Goal: Task Accomplishment & Management: Manage account settings

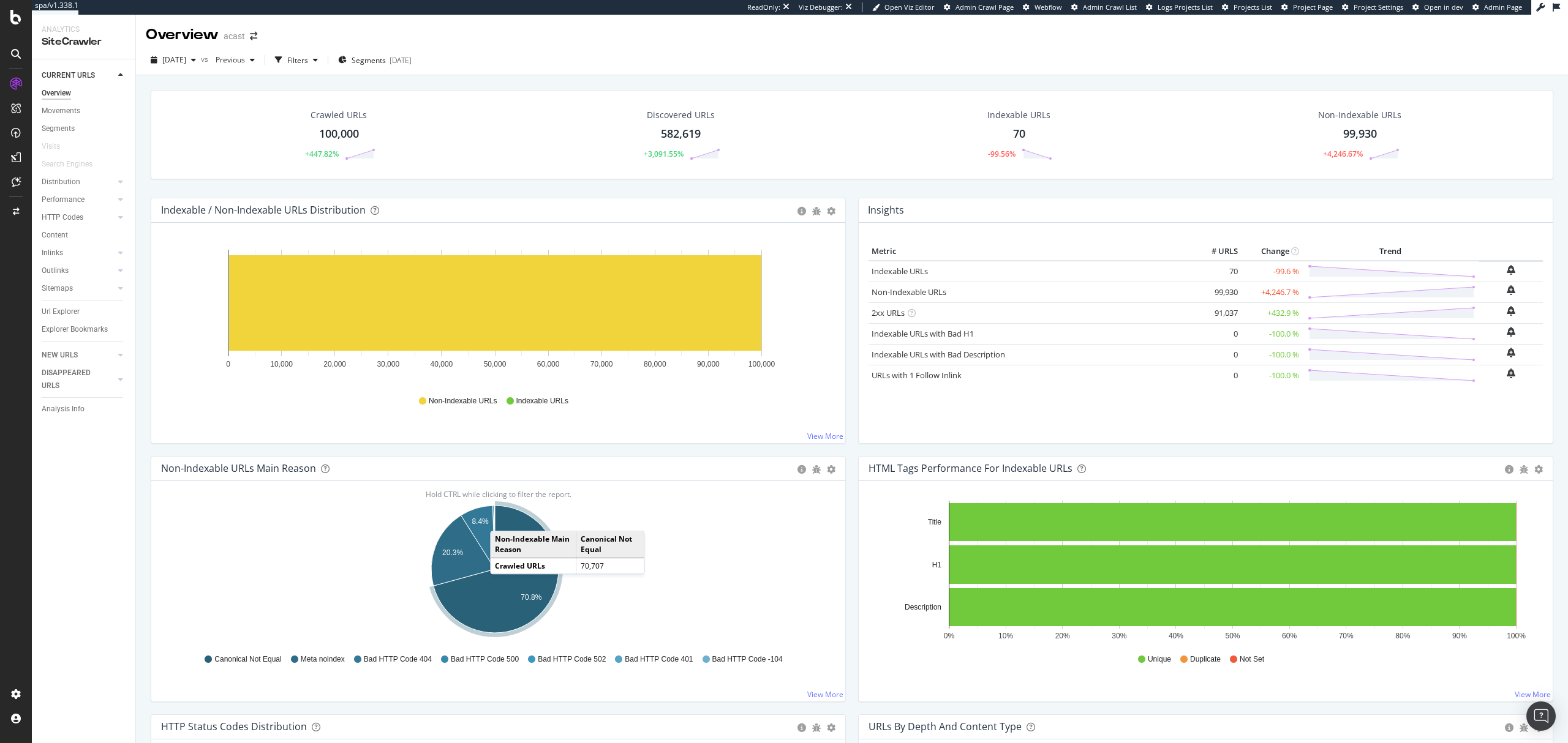
click at [503, 520] on icon "A chart." at bounding box center [496, 569] width 125 height 127
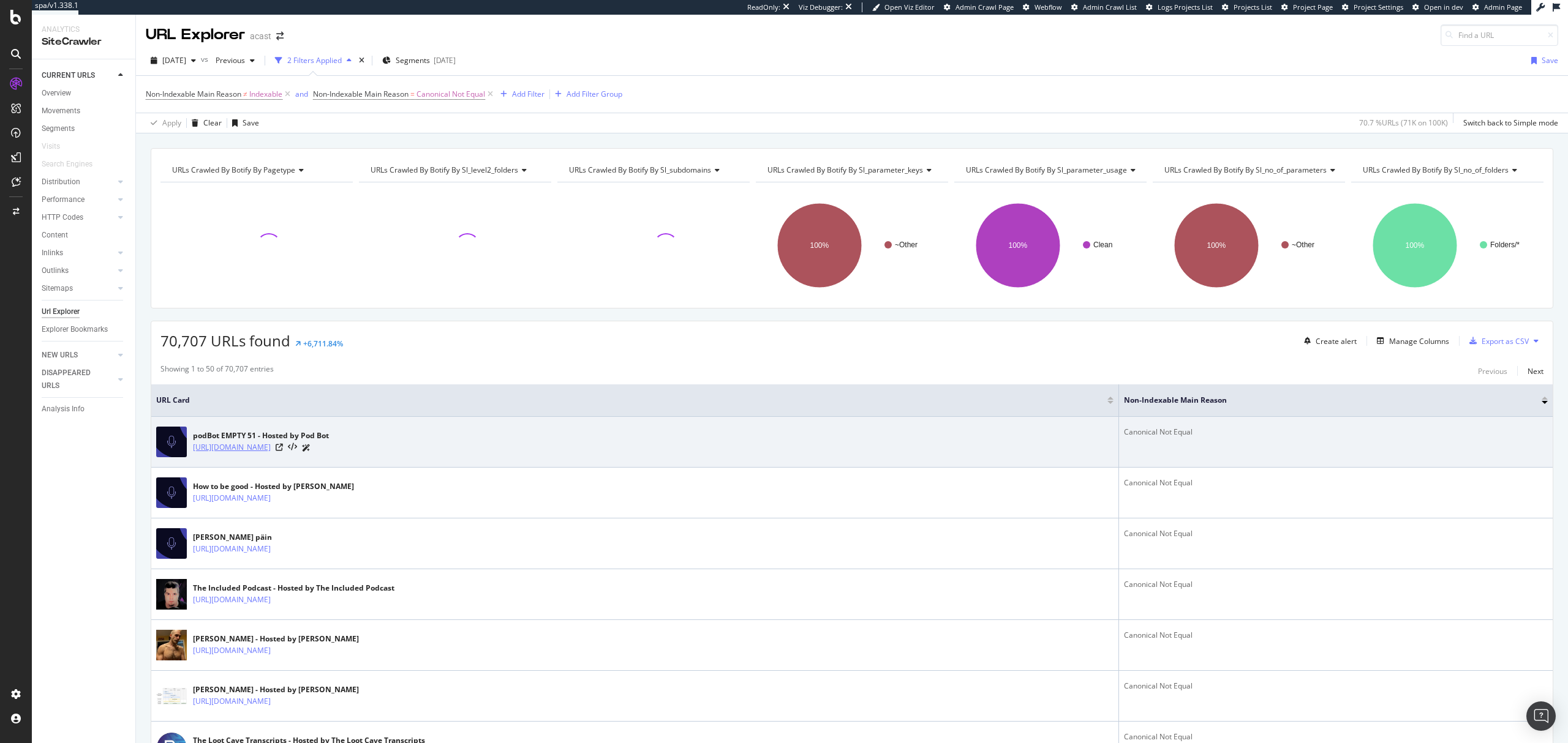
click at [271, 449] on link "https://shows.acast.com/68020b59f4bf76eb41b3bb5c" at bounding box center [232, 448] width 77 height 12
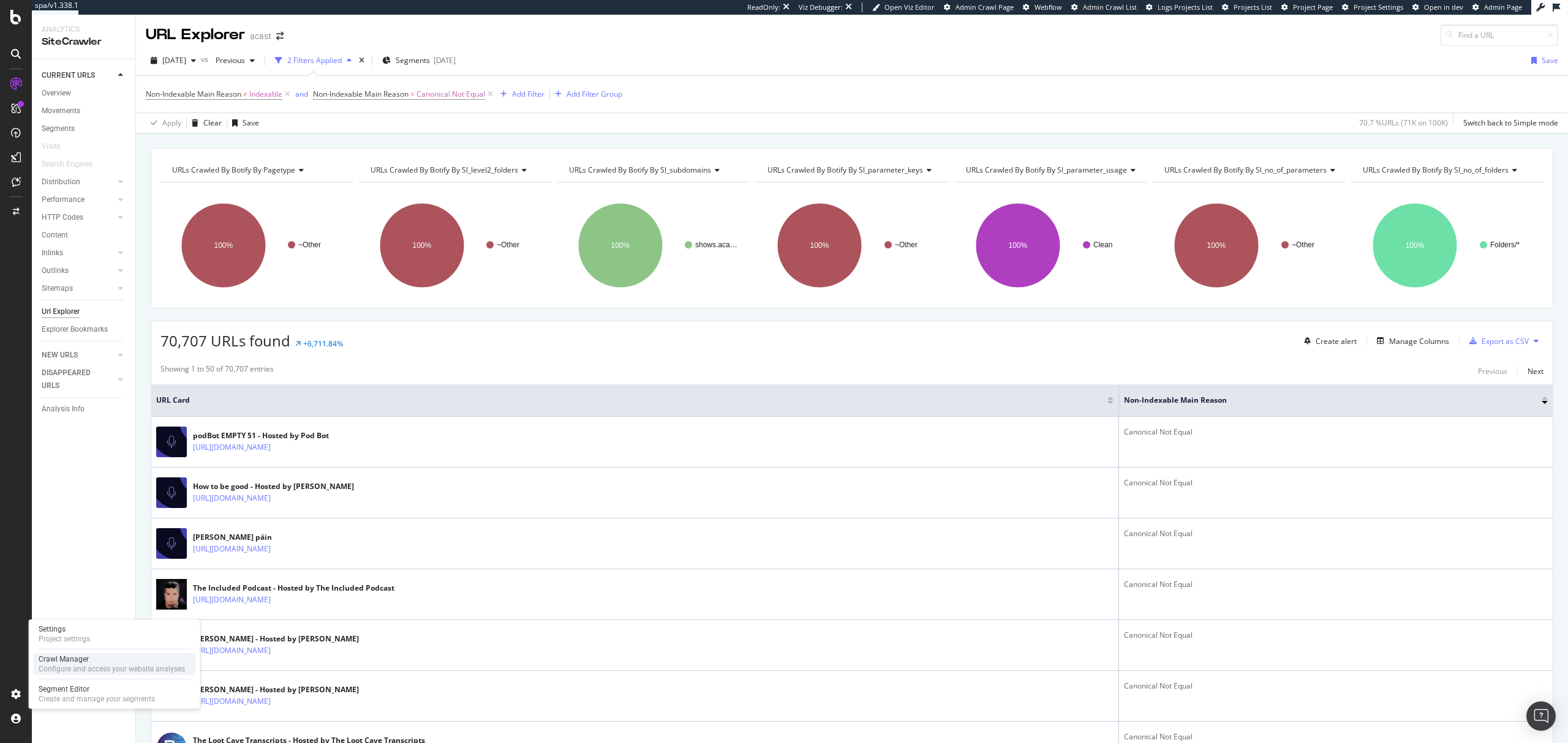
click at [67, 662] on div "Crawl Manager" at bounding box center [111, 658] width 146 height 10
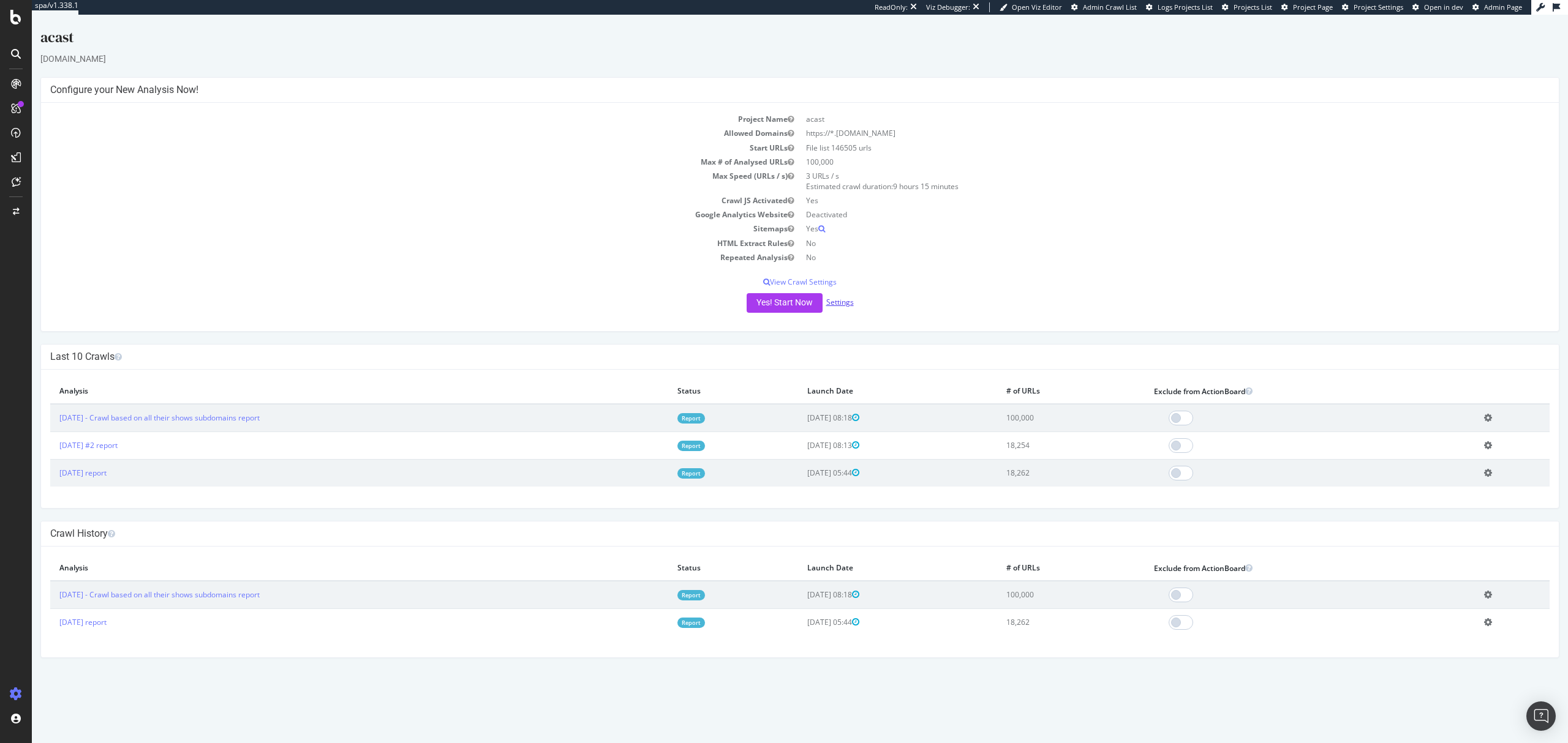
click at [832, 297] on link "Settings" at bounding box center [840, 303] width 28 height 11
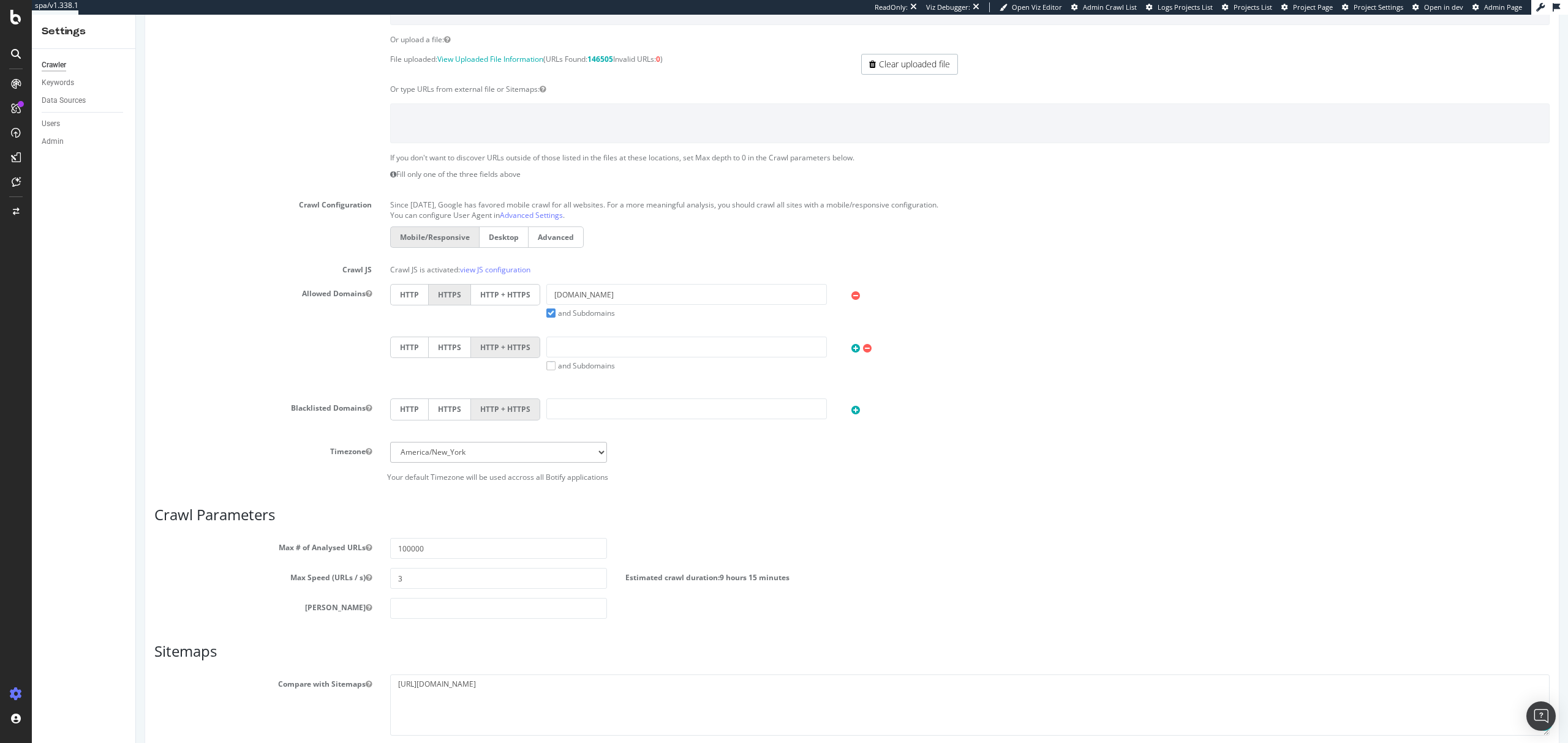
scroll to position [327, 0]
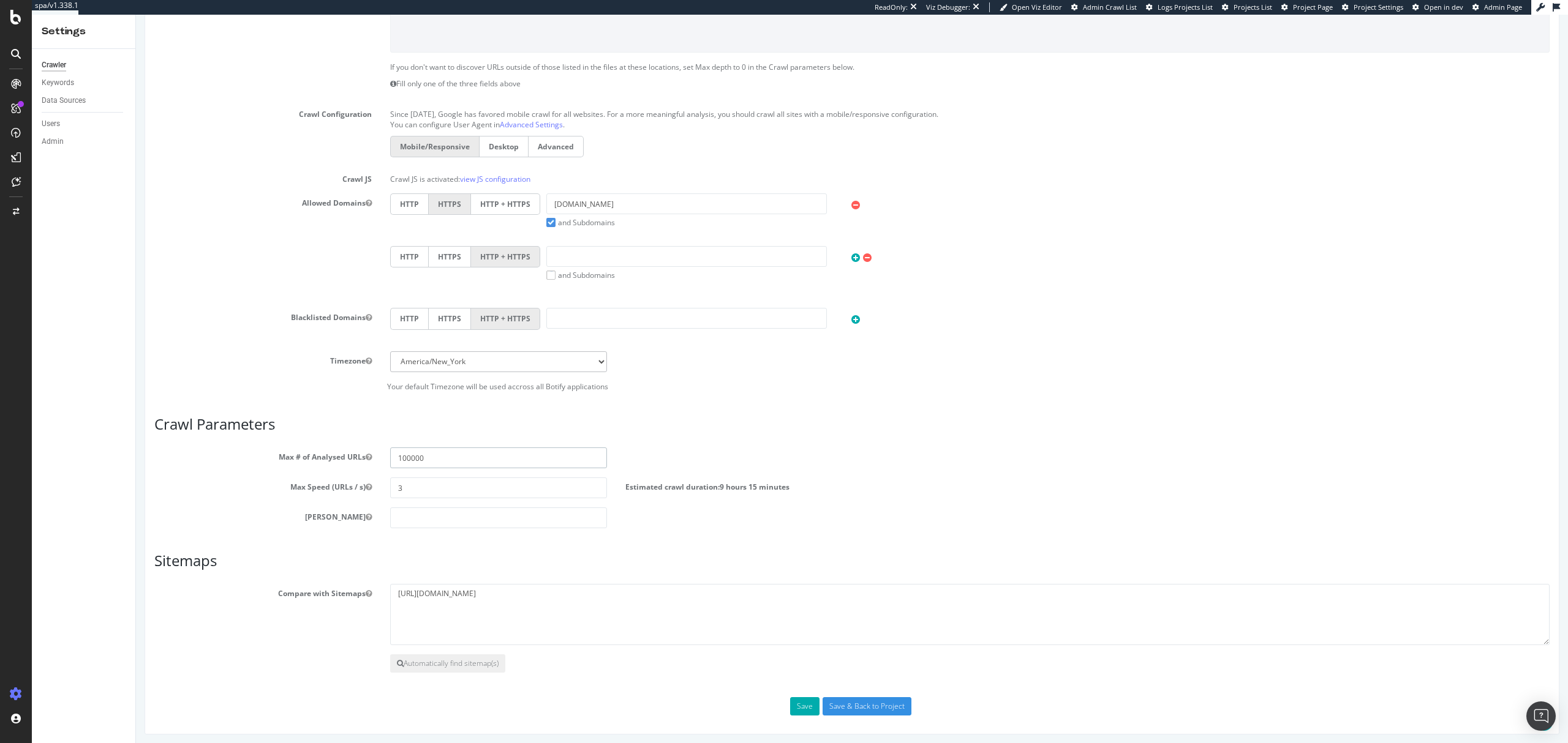
click at [499, 468] on input "100000" at bounding box center [499, 457] width 217 height 20
type input "1000000"
drag, startPoint x: 479, startPoint y: 495, endPoint x: 374, endPoint y: 500, distance: 105.1
click at [374, 498] on div "Max Speed (URLs / s) 3 Estimated crawl duration: 3 days 20 hours 35 minutes" at bounding box center [851, 487] width 1413 height 20
type input "8"
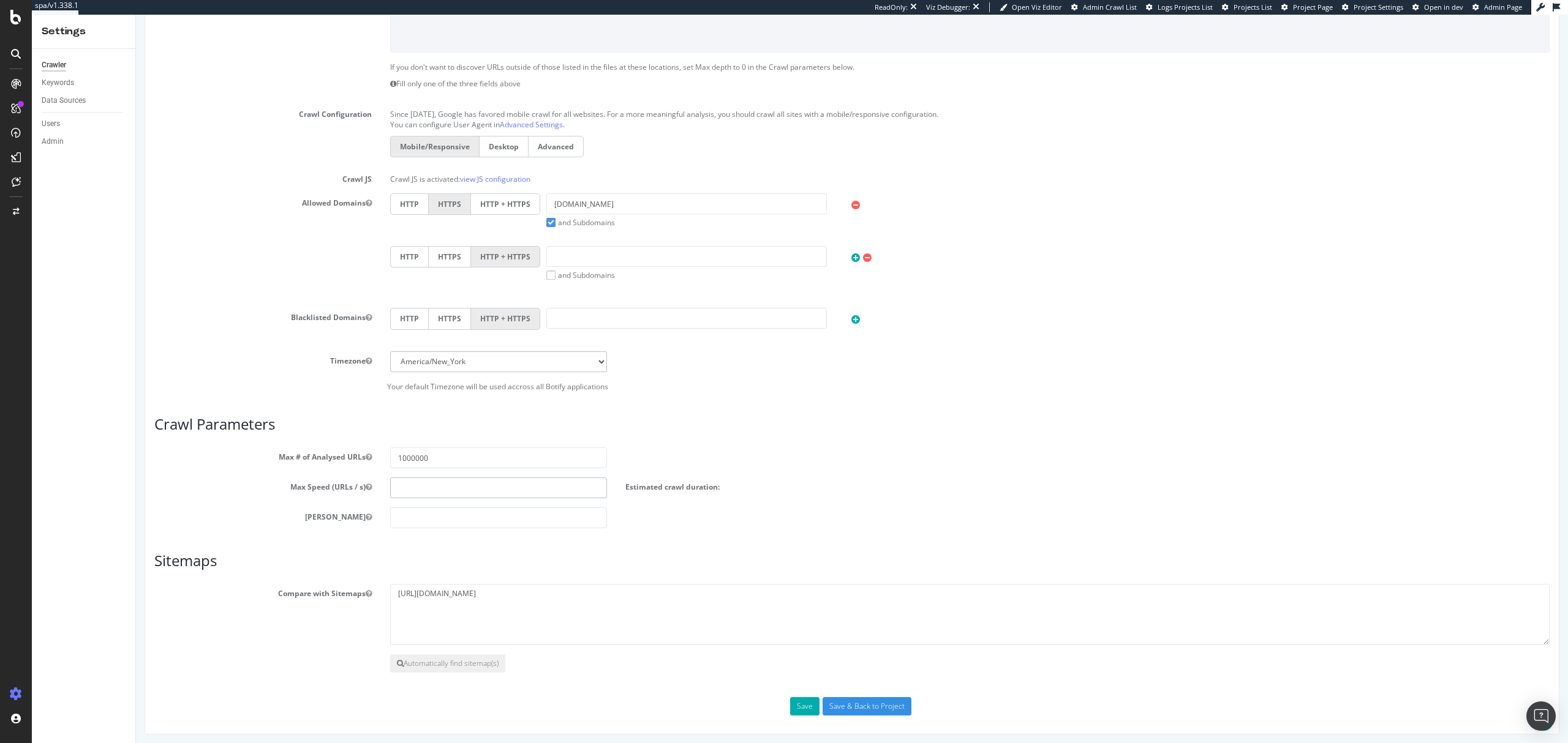
type input "5"
type input "7"
type input "5"
click at [505, 203] on label "HTTP + HTTPS" at bounding box center [506, 204] width 69 height 21
click at [136, 15] on input "HTTP + HTTPS" at bounding box center [136, 15] width 0 height 0
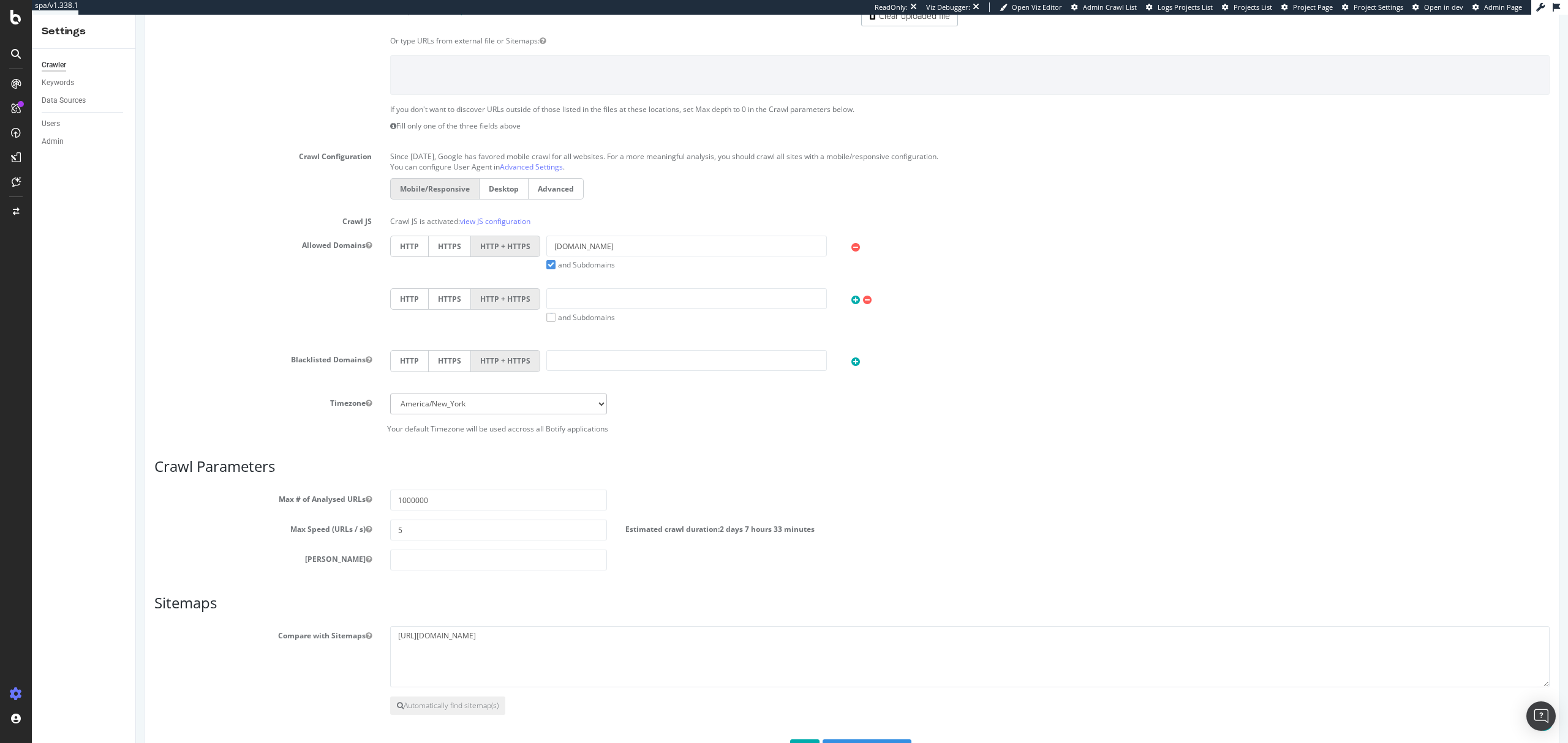
scroll to position [334, 0]
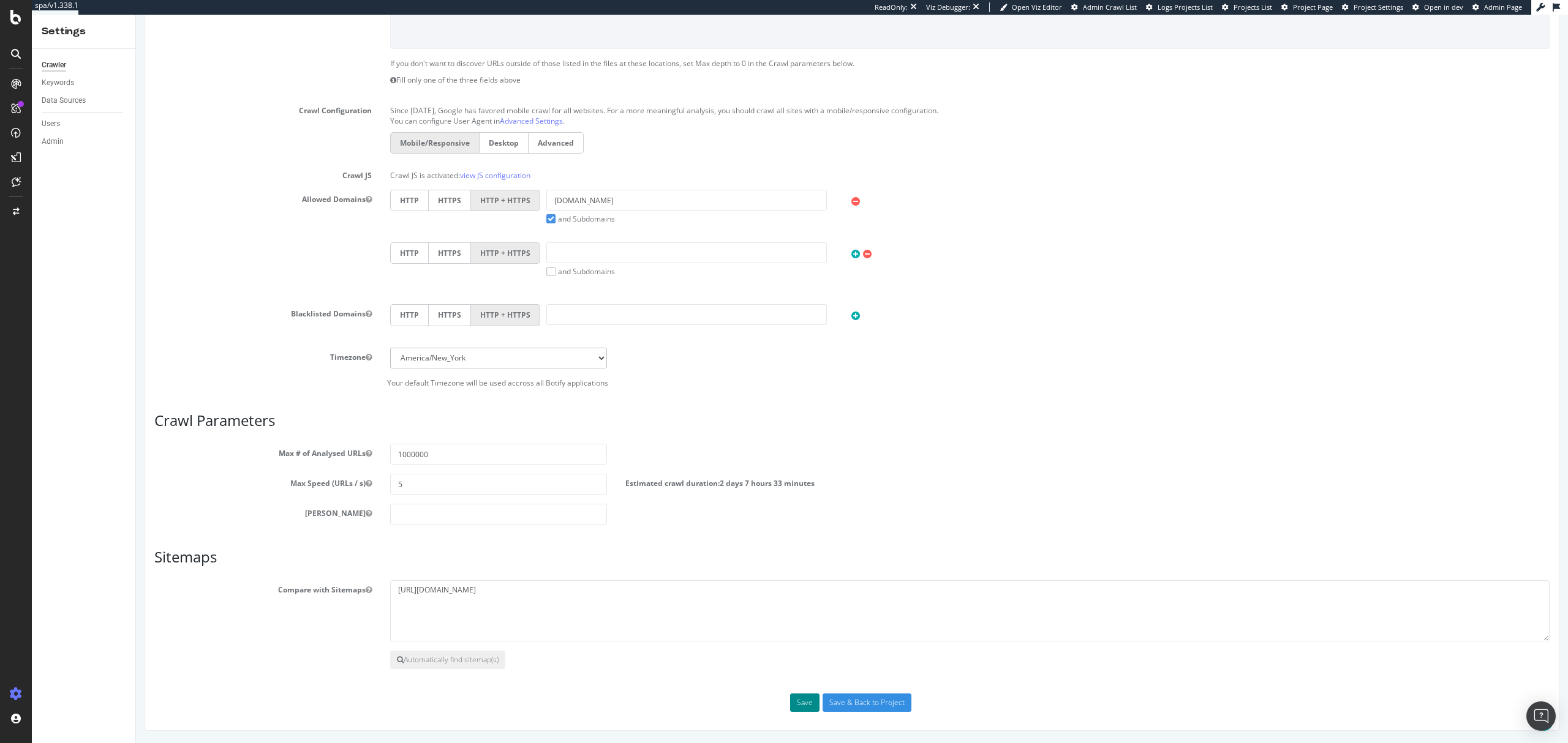
click at [794, 699] on button "Save" at bounding box center [804, 702] width 29 height 19
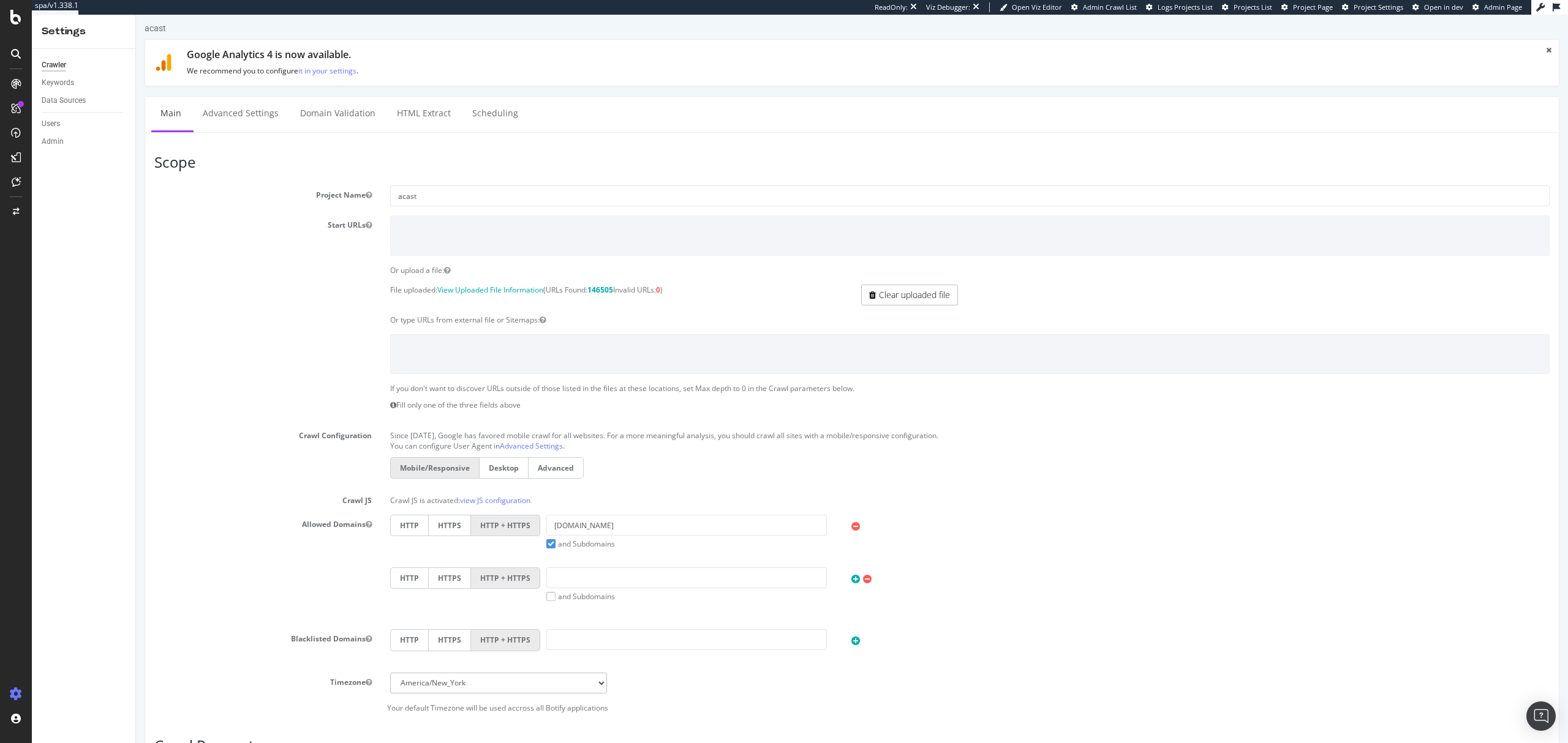
scroll to position [0, 0]
click at [244, 121] on link "Advanced Settings" at bounding box center [240, 118] width 94 height 34
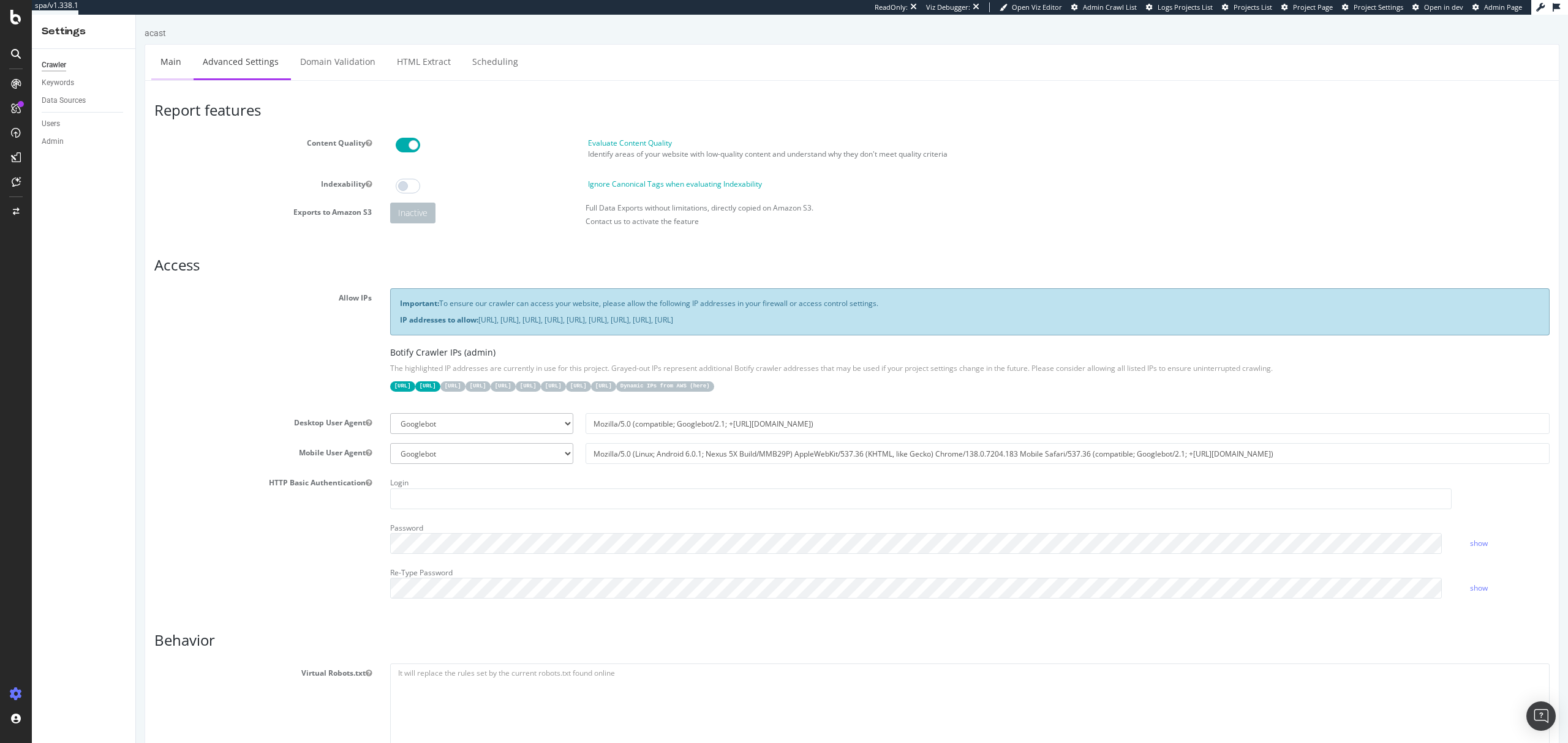
click at [184, 67] on link "Main" at bounding box center [171, 61] width 39 height 34
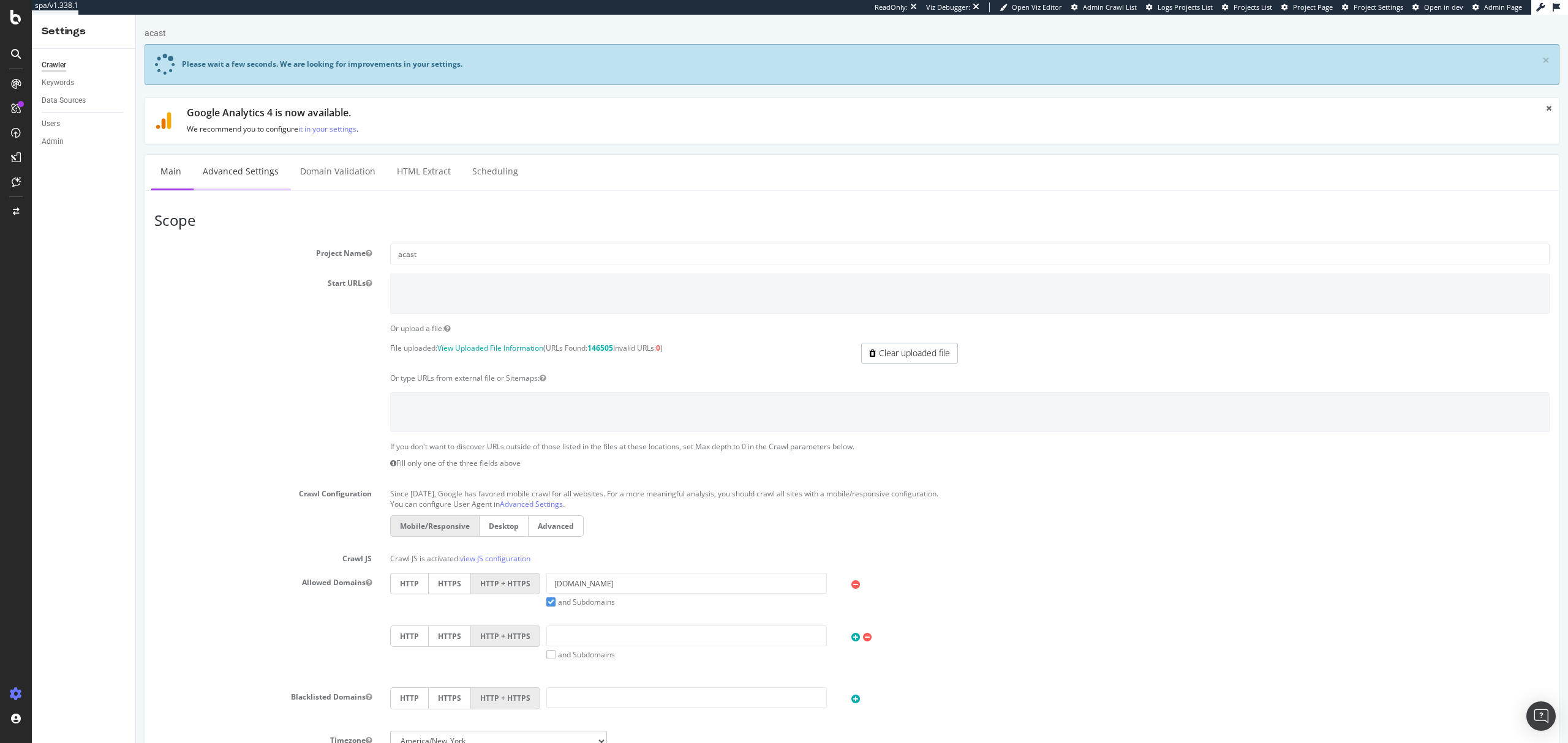
click at [236, 173] on link "Advanced Settings" at bounding box center [240, 172] width 94 height 34
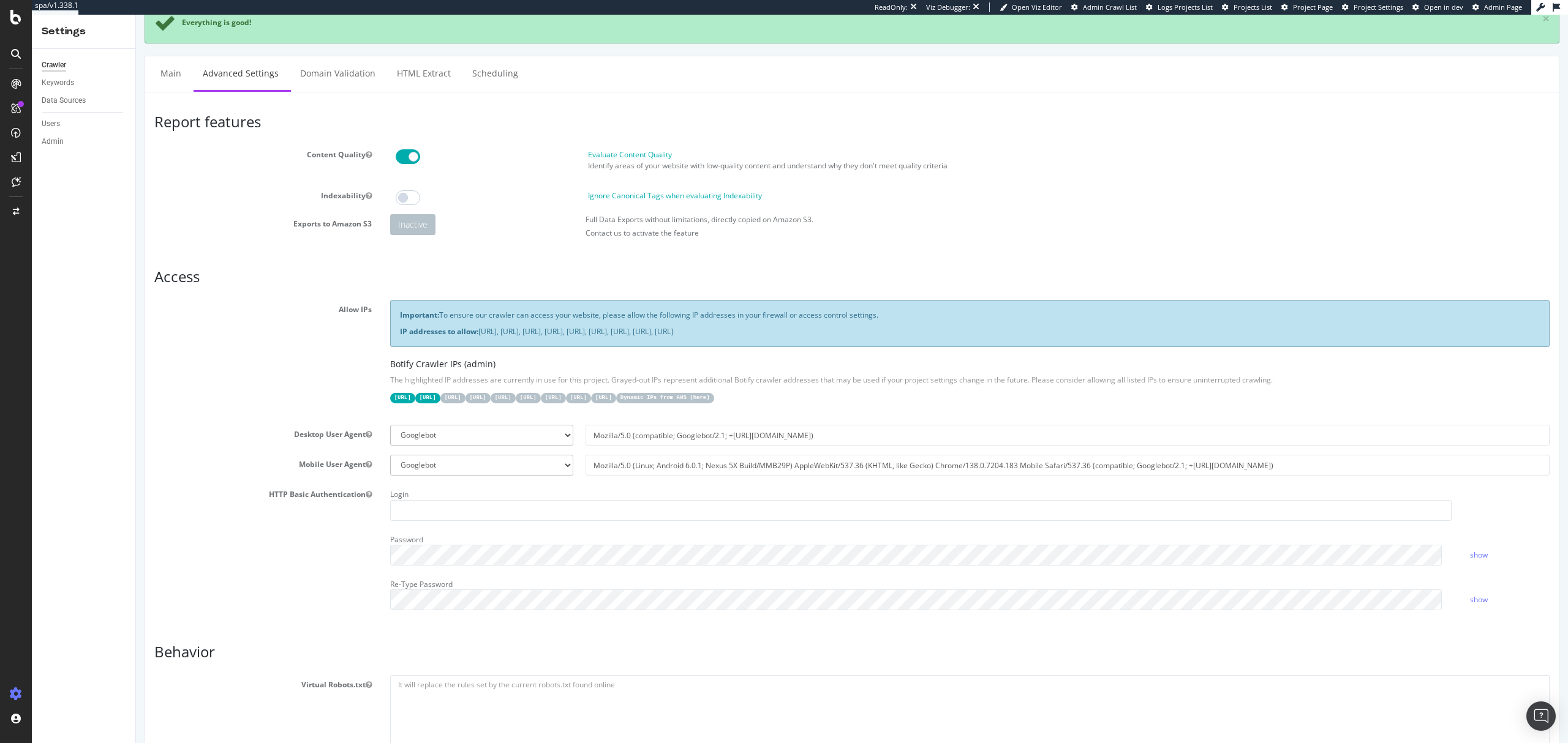
scroll to position [12, 0]
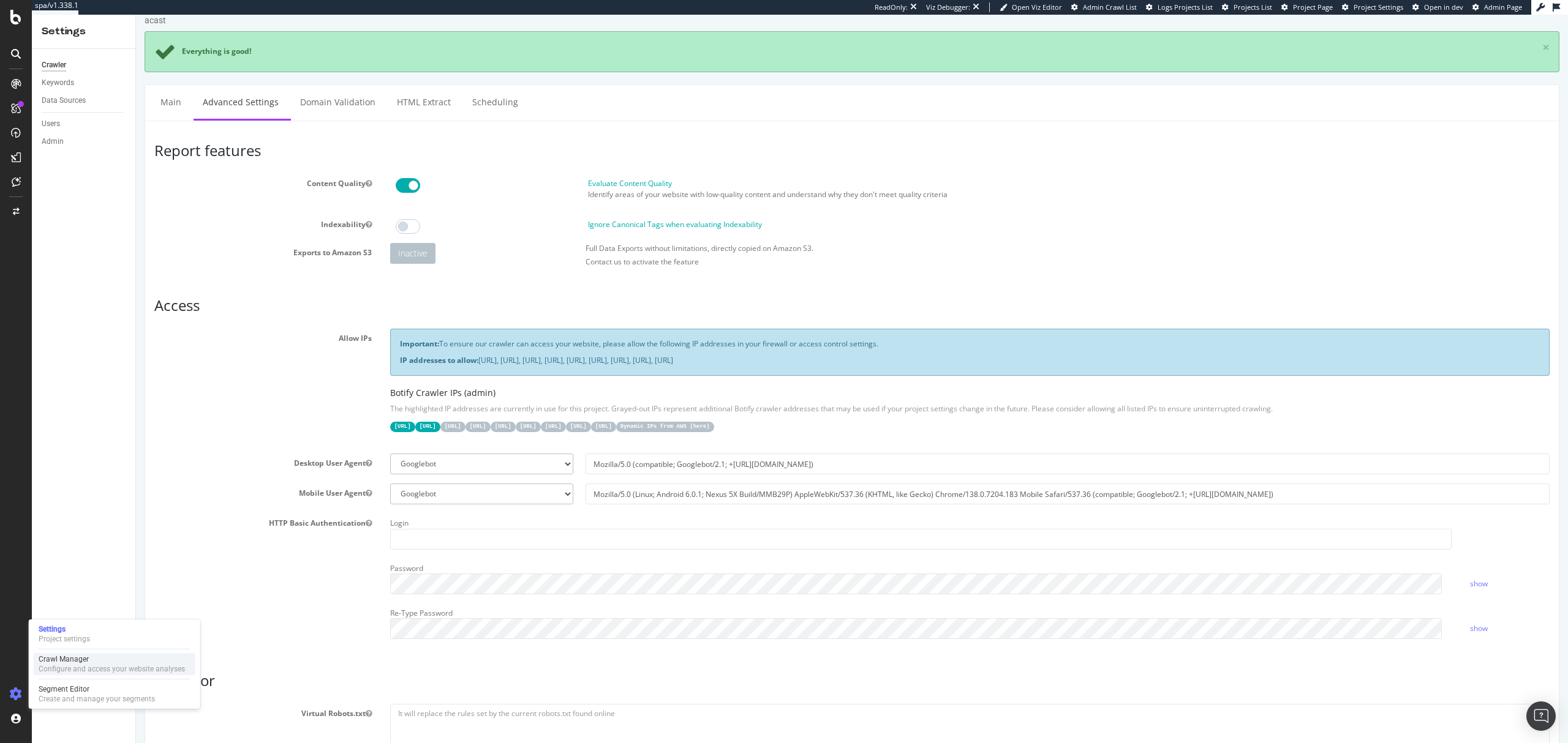
click at [58, 669] on div "Configure and access your website analyses" at bounding box center [111, 668] width 146 height 10
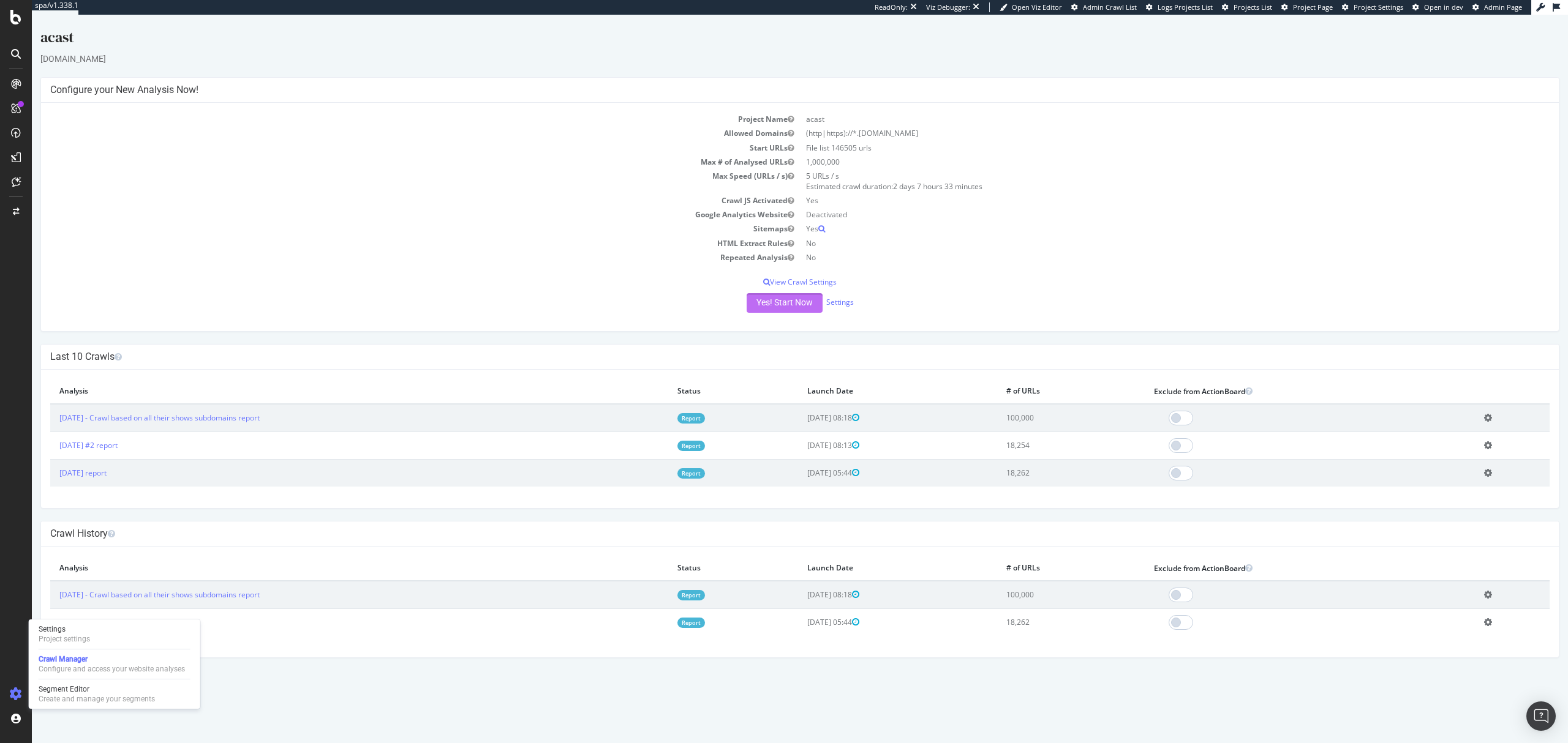
click at [796, 309] on button "Yes! Start Now" at bounding box center [784, 303] width 76 height 20
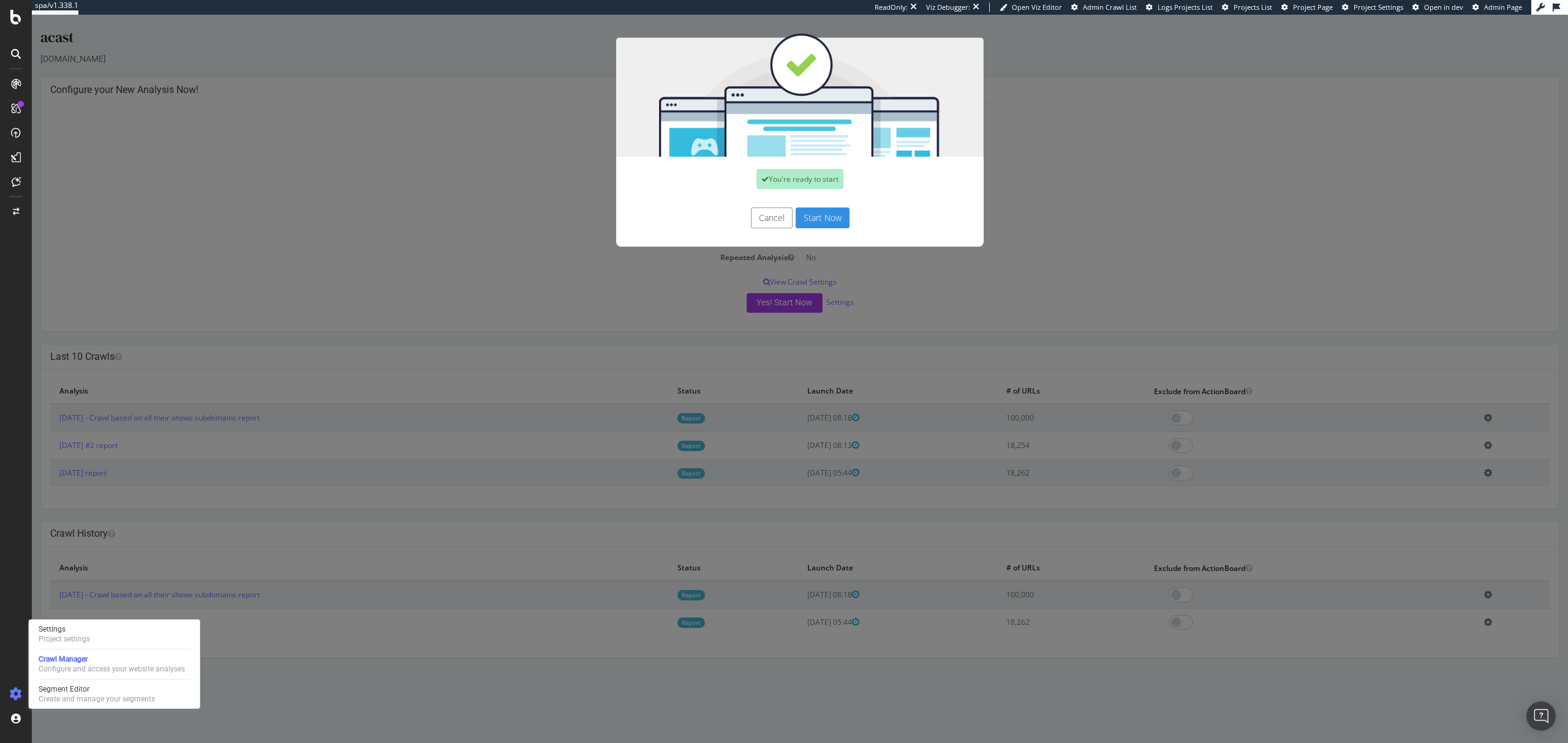
click at [821, 222] on button "Start Now" at bounding box center [822, 217] width 54 height 20
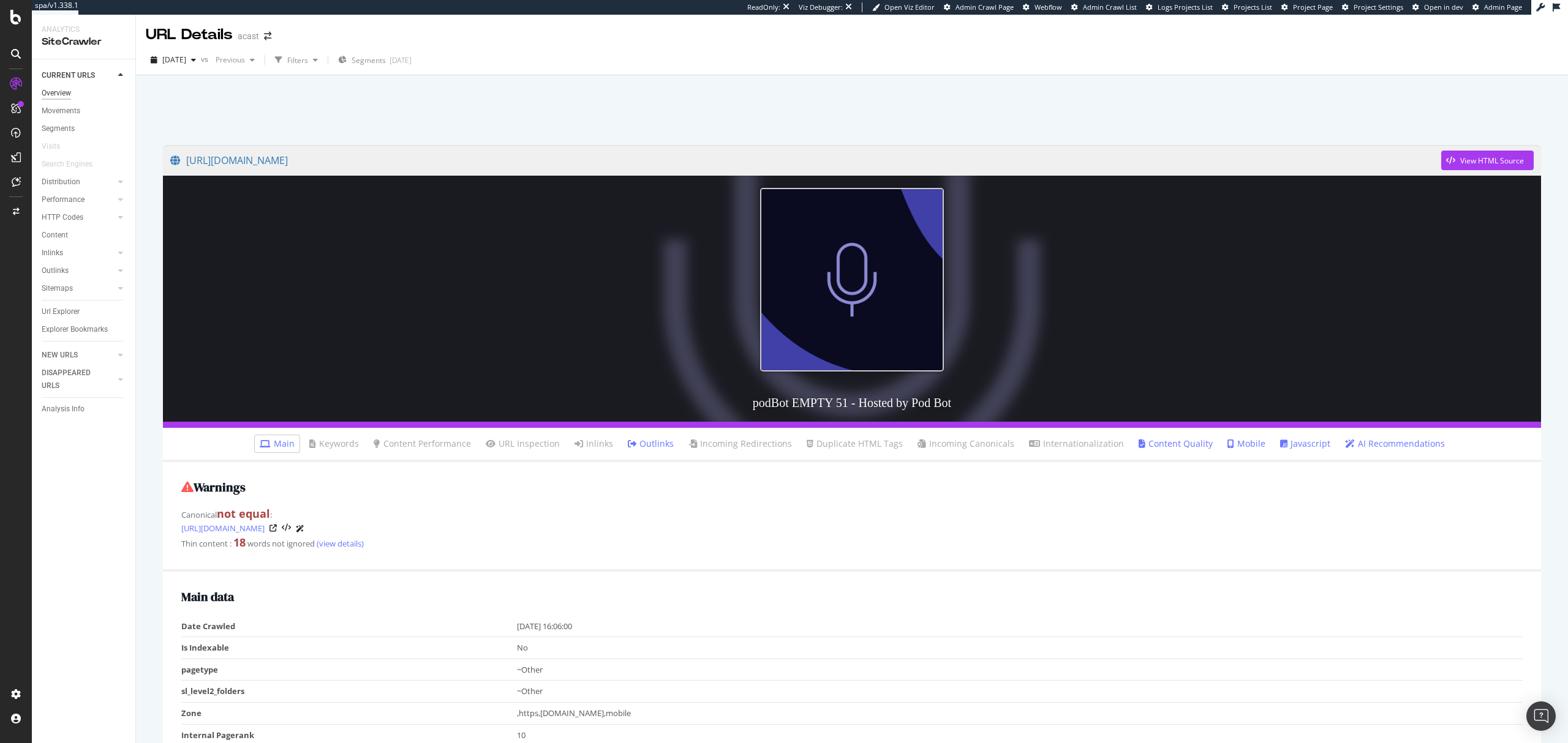
click at [54, 99] on div "Overview" at bounding box center [56, 93] width 29 height 12
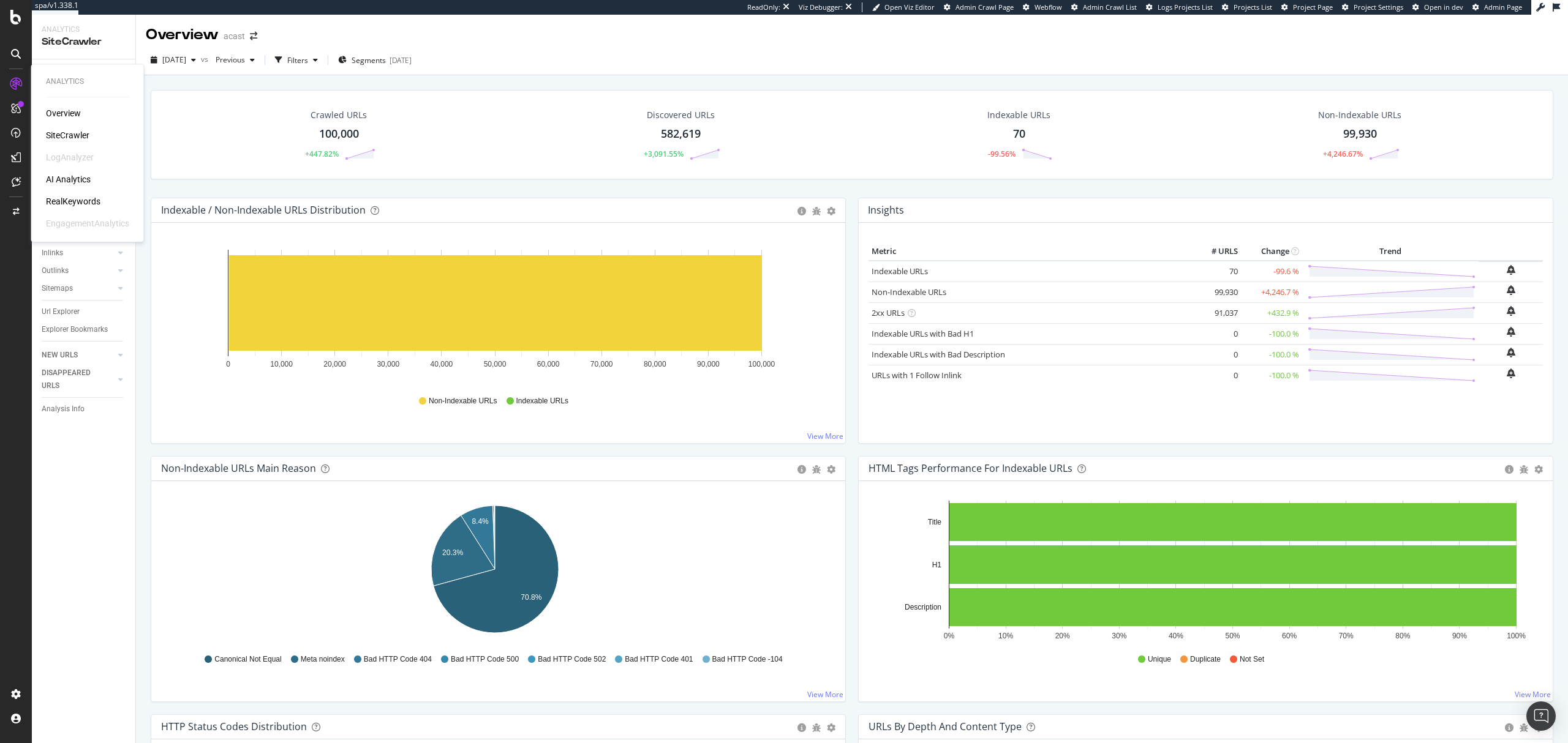
click at [78, 182] on div "AI Analytics" at bounding box center [69, 180] width 45 height 12
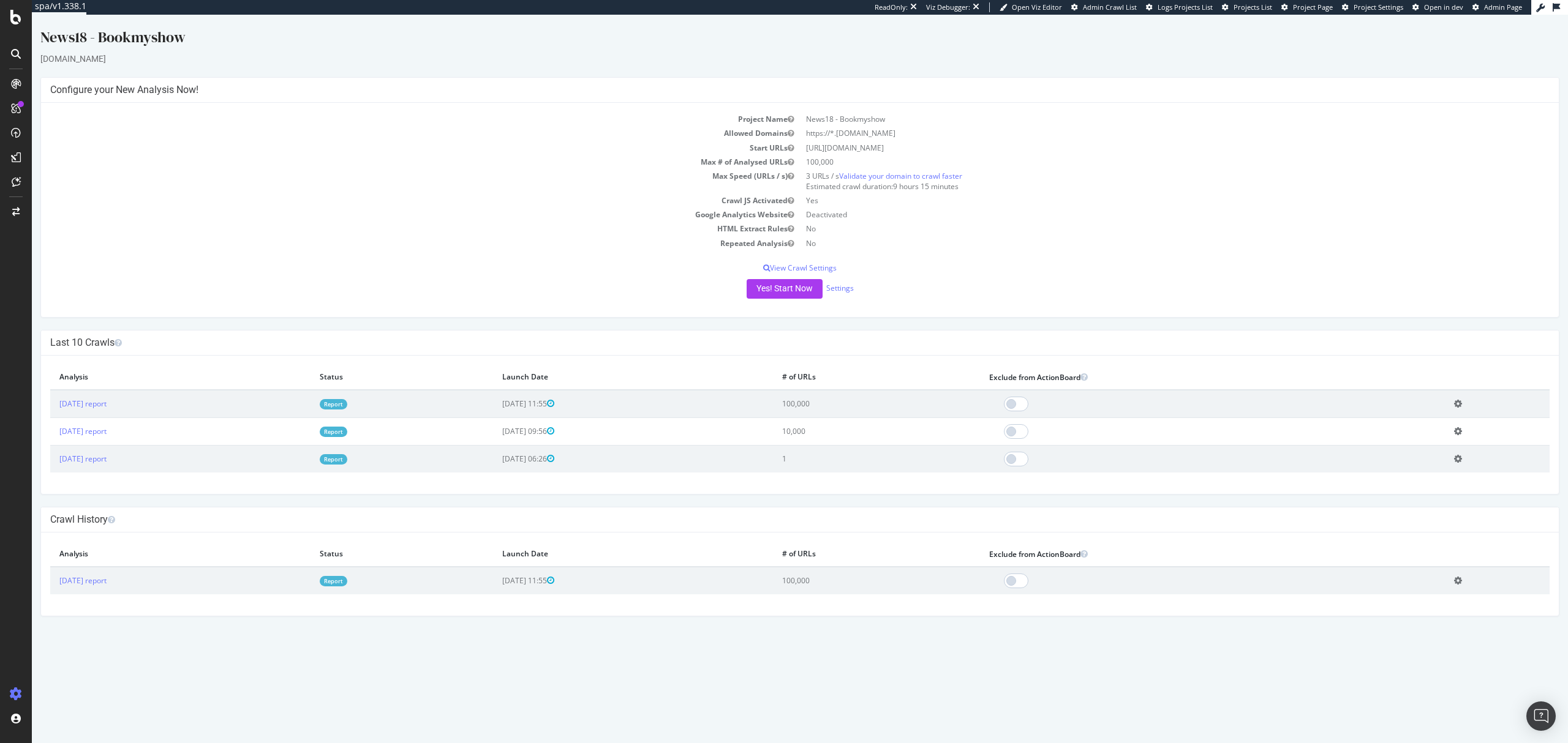
click at [347, 407] on link "Report" at bounding box center [333, 404] width 28 height 11
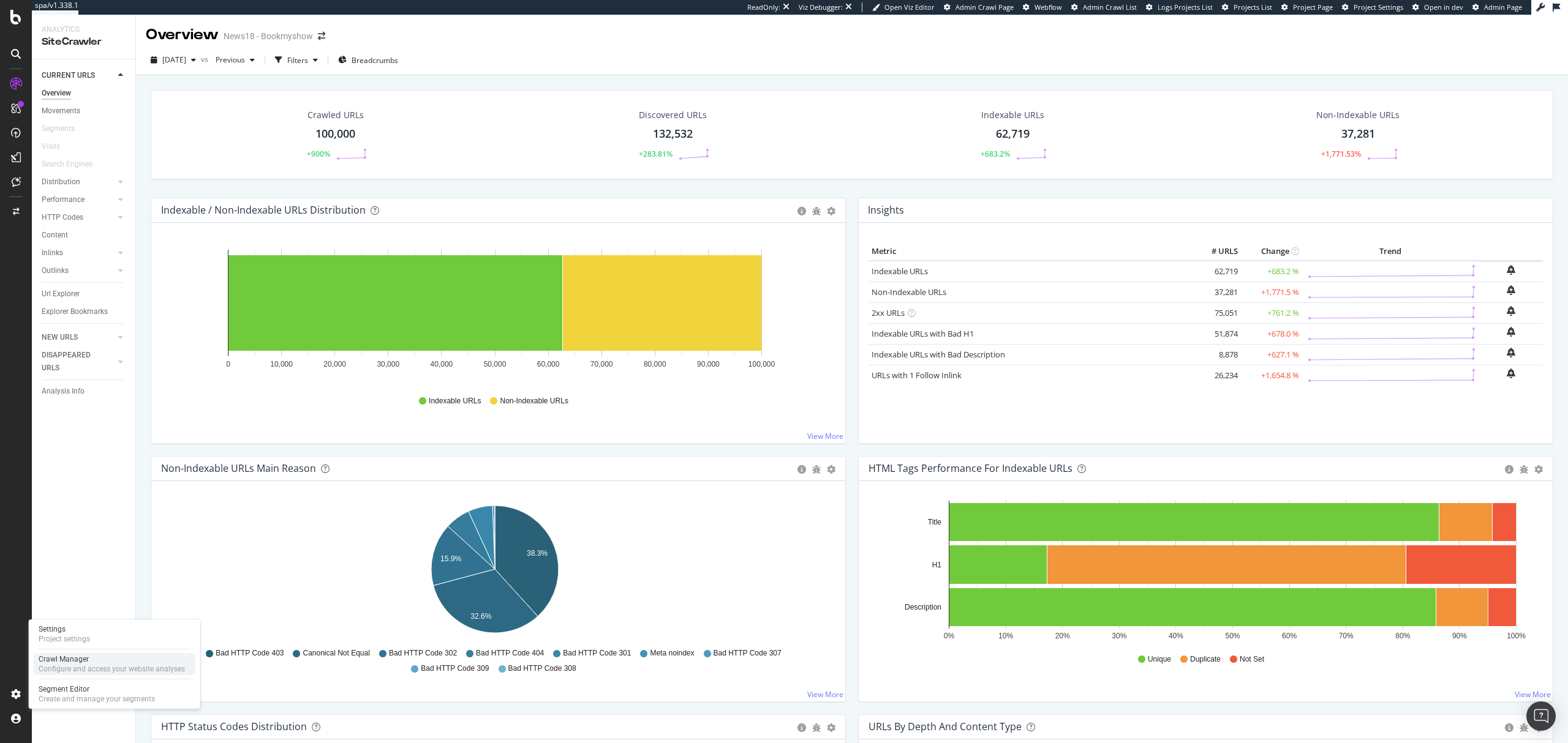
click at [58, 669] on div "Configure and access your website analyses" at bounding box center [111, 668] width 146 height 10
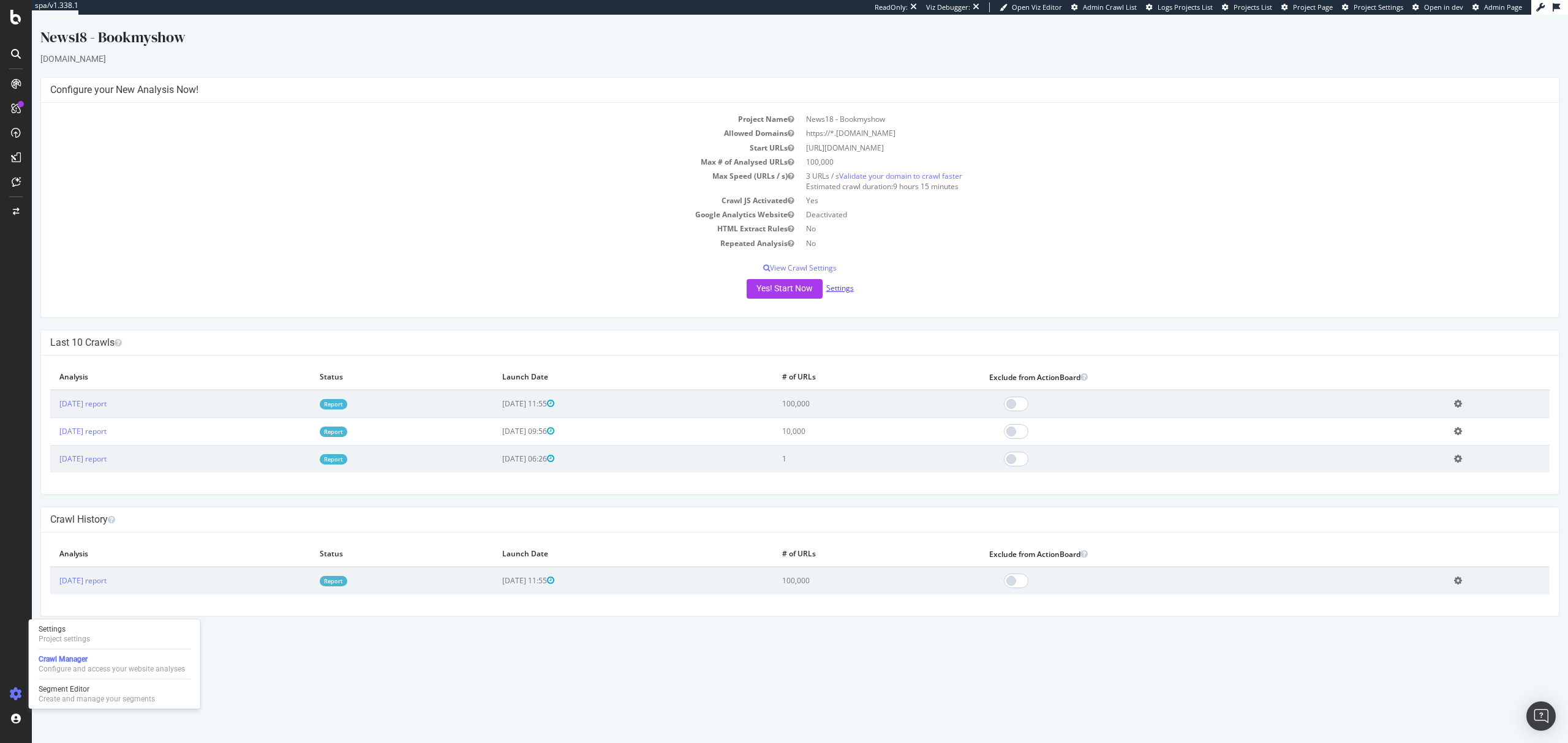
click at [833, 289] on link "Settings" at bounding box center [840, 288] width 28 height 11
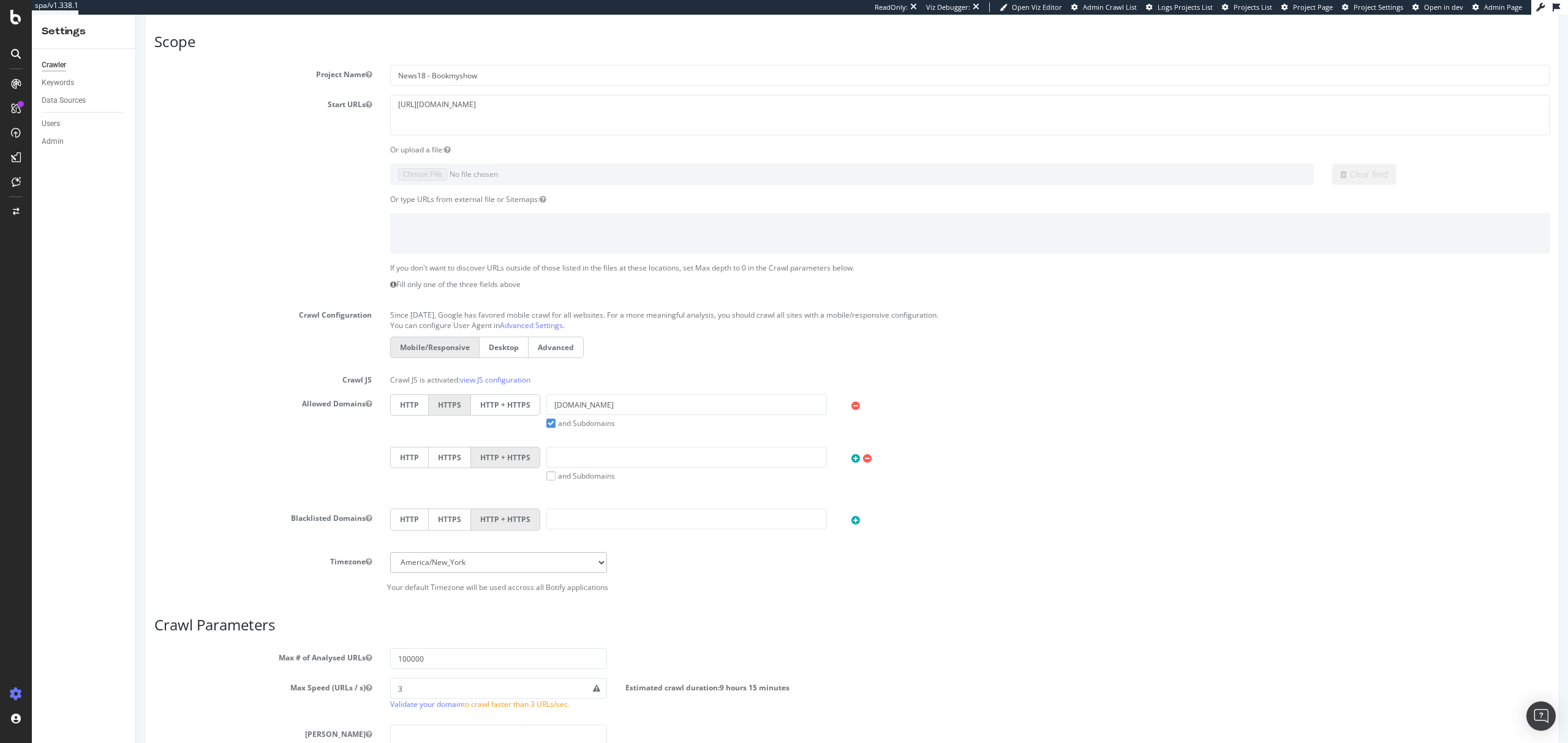
scroll to position [327, 0]
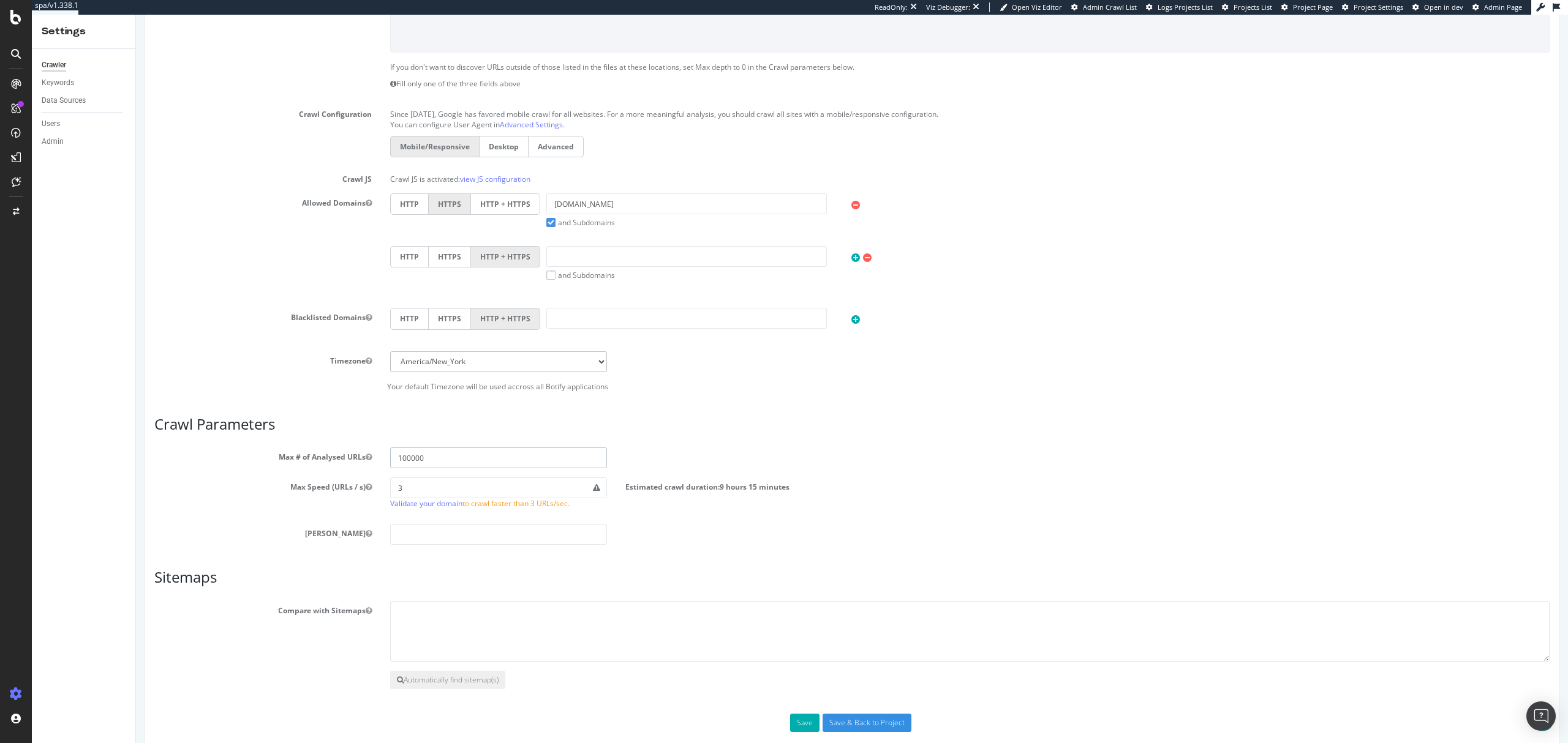
click at [401, 462] on input "100000" at bounding box center [499, 457] width 217 height 20
type input "200000"
click at [893, 726] on input "Save & Back to Project" at bounding box center [867, 723] width 89 height 19
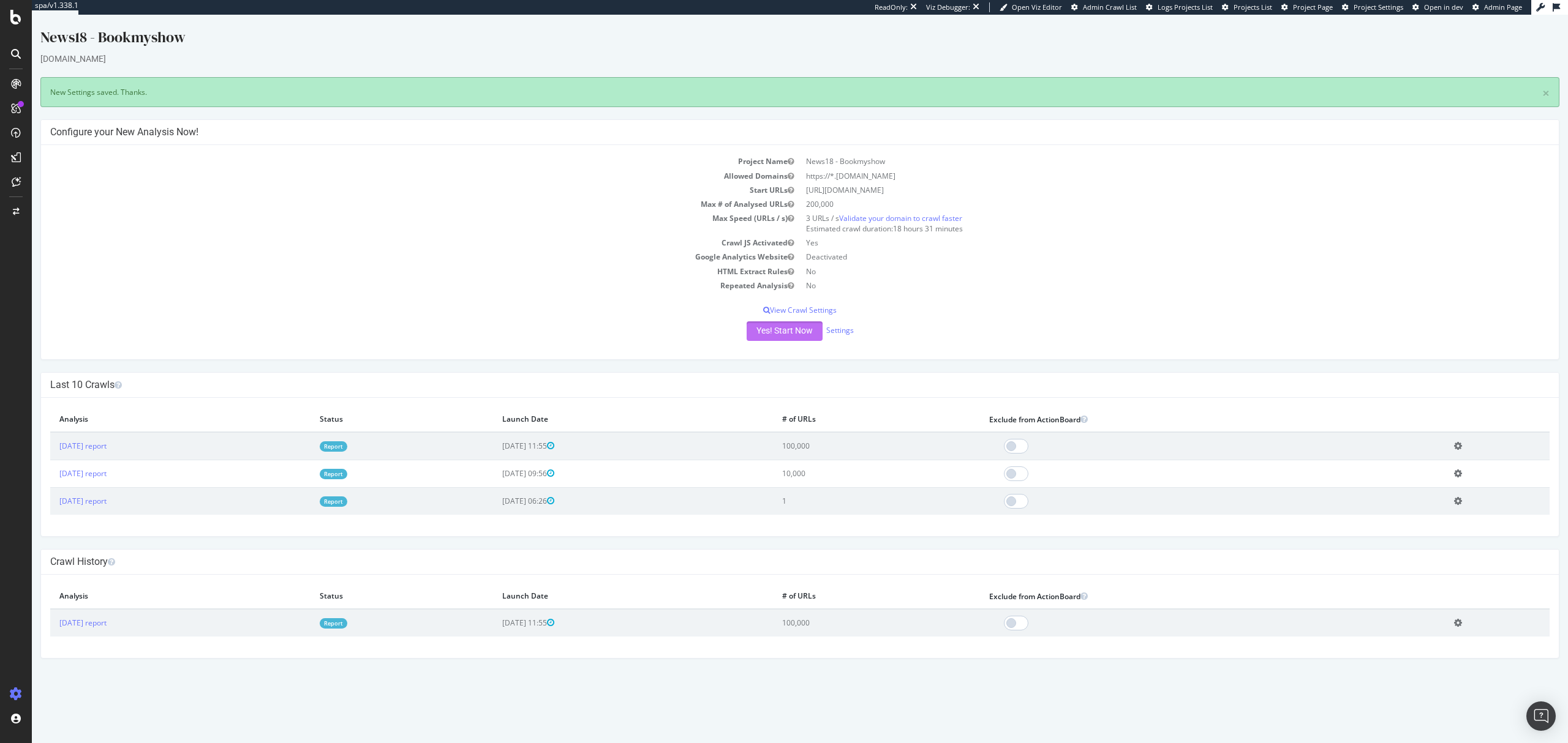
click at [782, 328] on button "Yes! Start Now" at bounding box center [784, 331] width 76 height 20
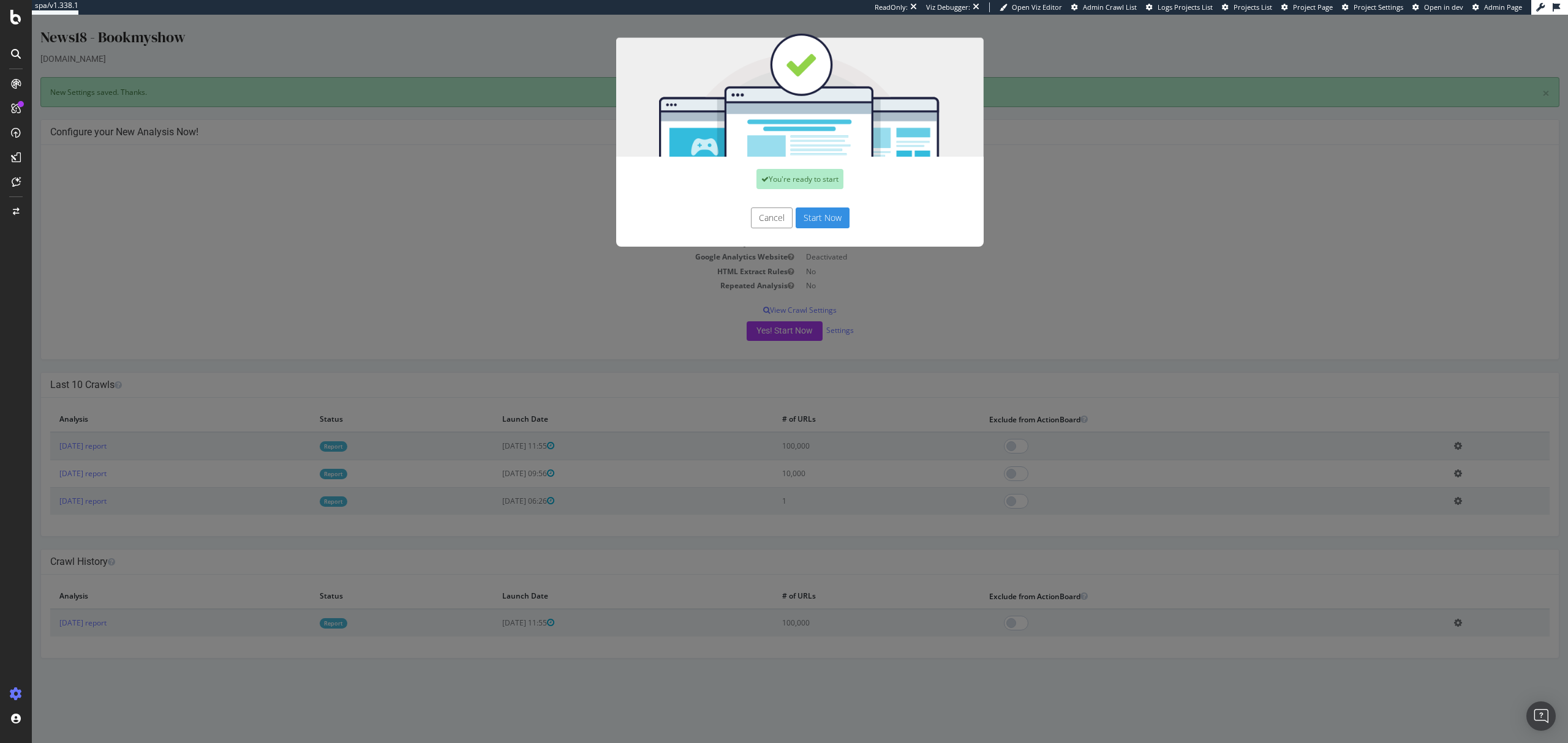
click at [831, 219] on button "Start Now" at bounding box center [822, 217] width 54 height 20
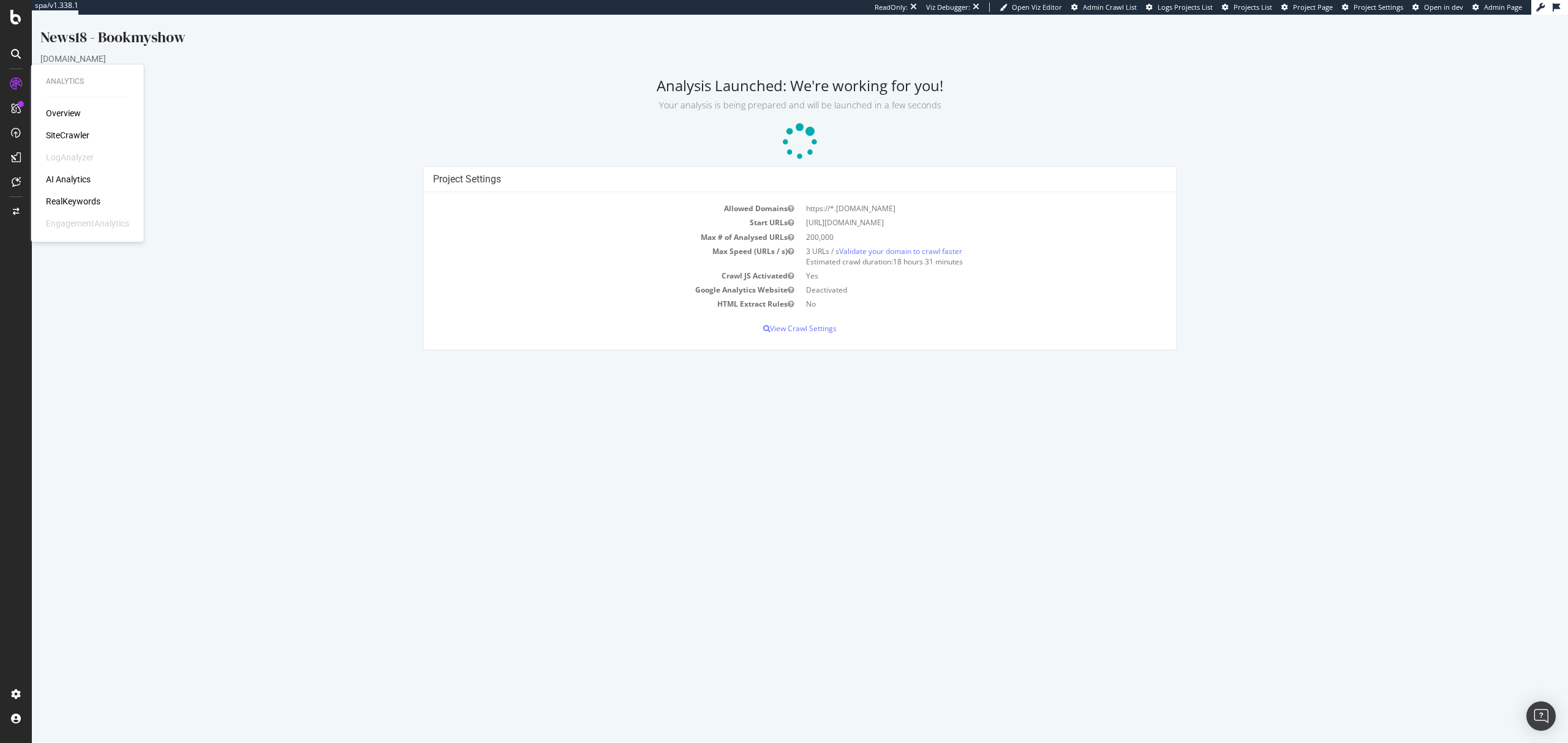
click at [56, 133] on div "SiteCrawler" at bounding box center [68, 135] width 44 height 12
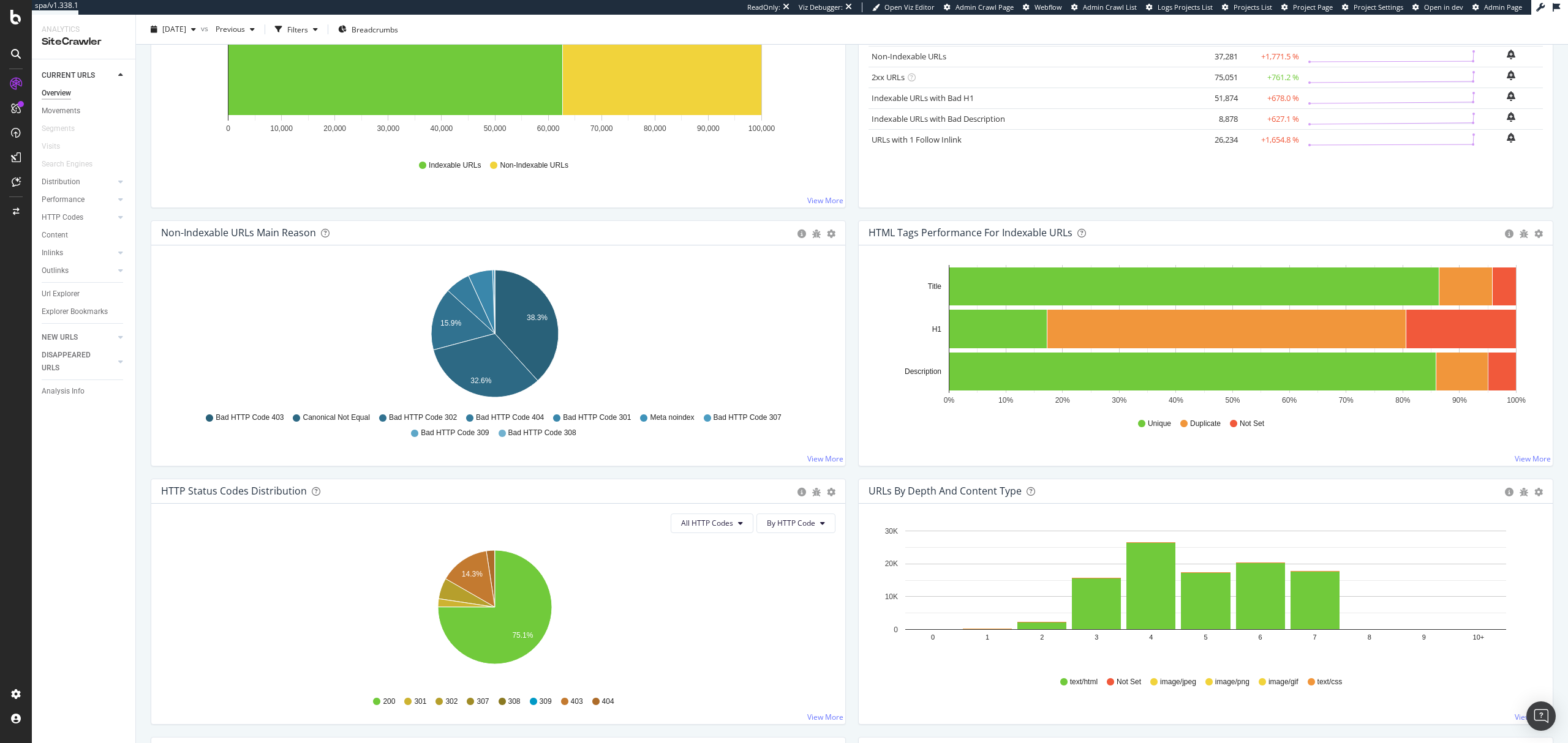
scroll to position [163, 0]
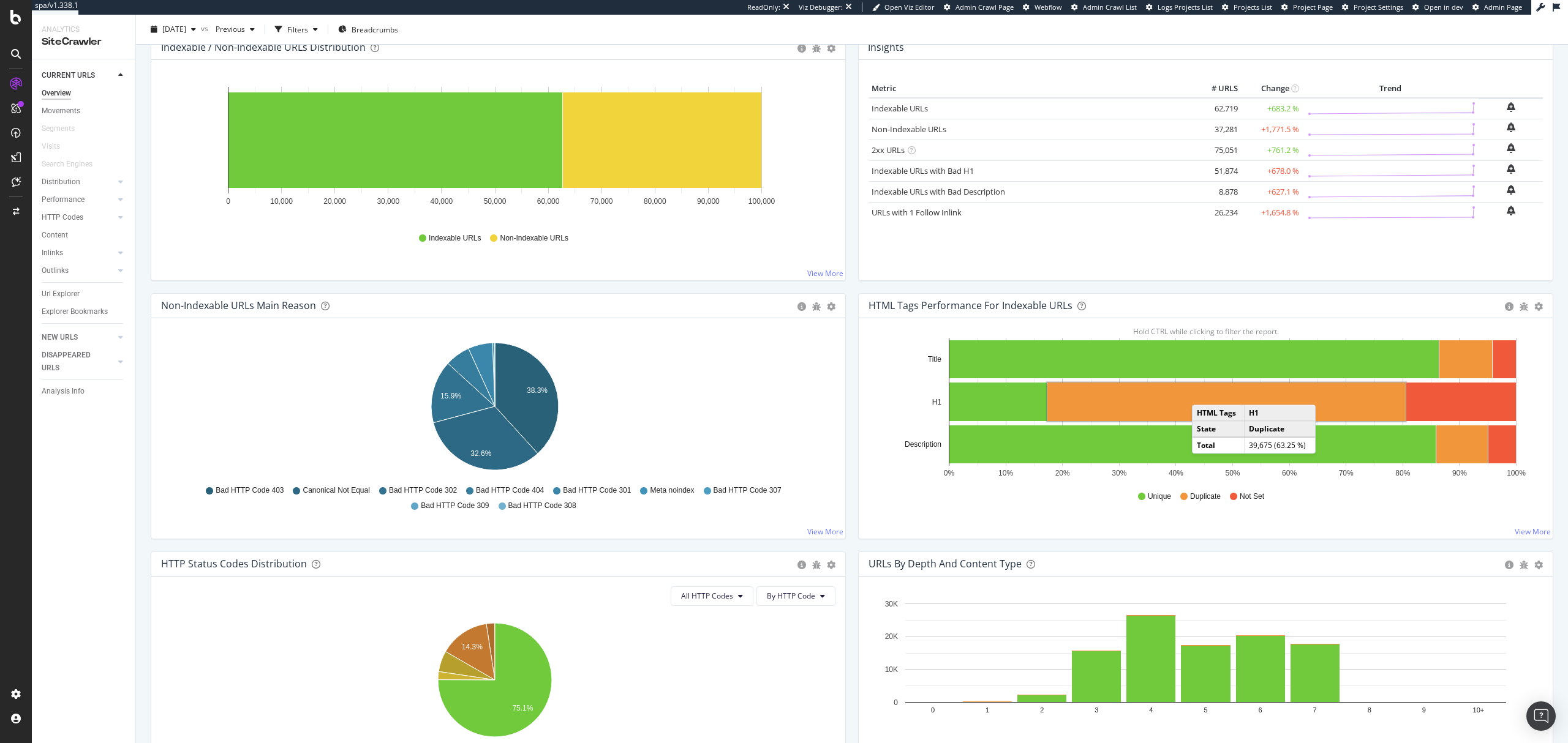
click at [1198, 393] on rect "A chart." at bounding box center [1226, 401] width 358 height 38
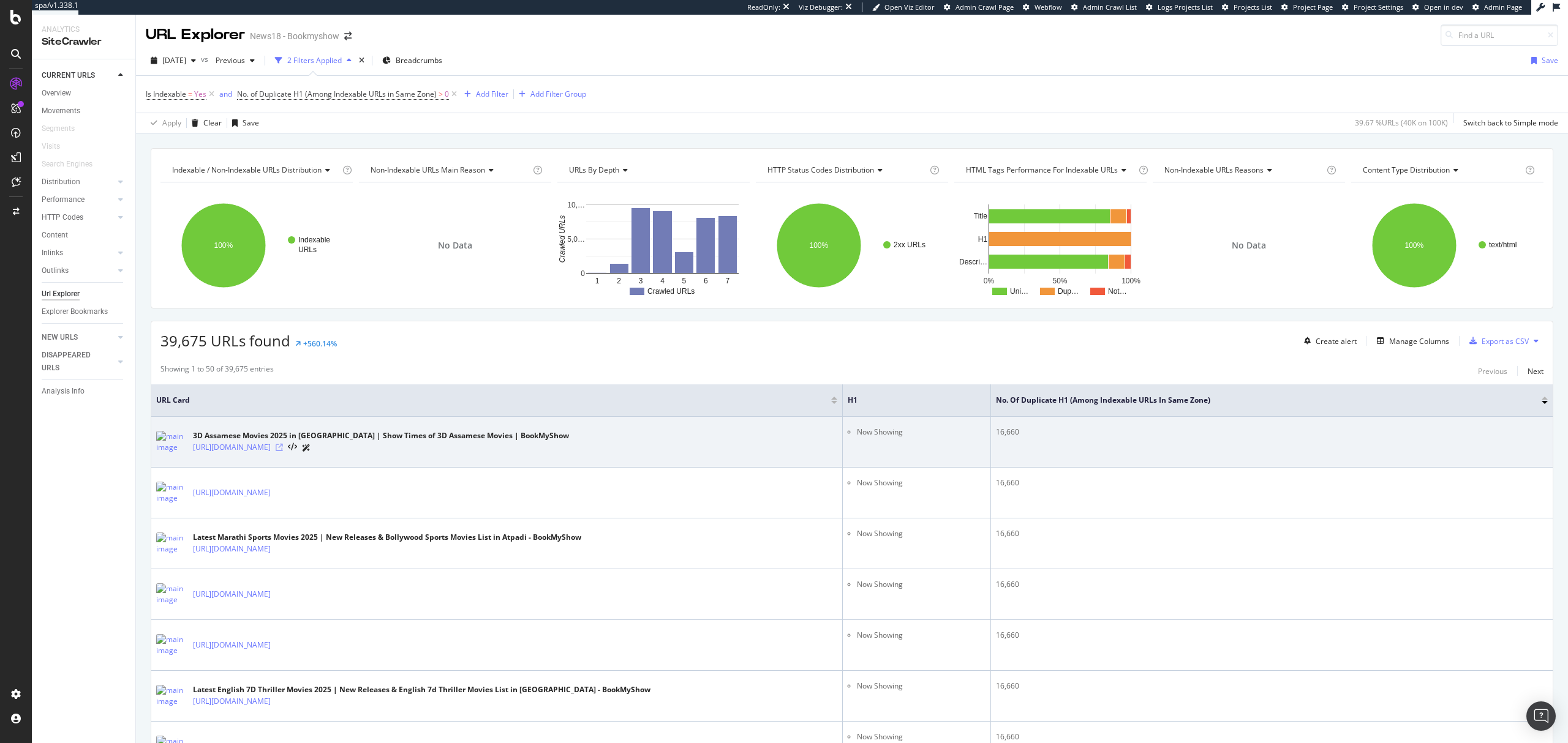
click at [283, 451] on icon at bounding box center [280, 448] width 7 height 7
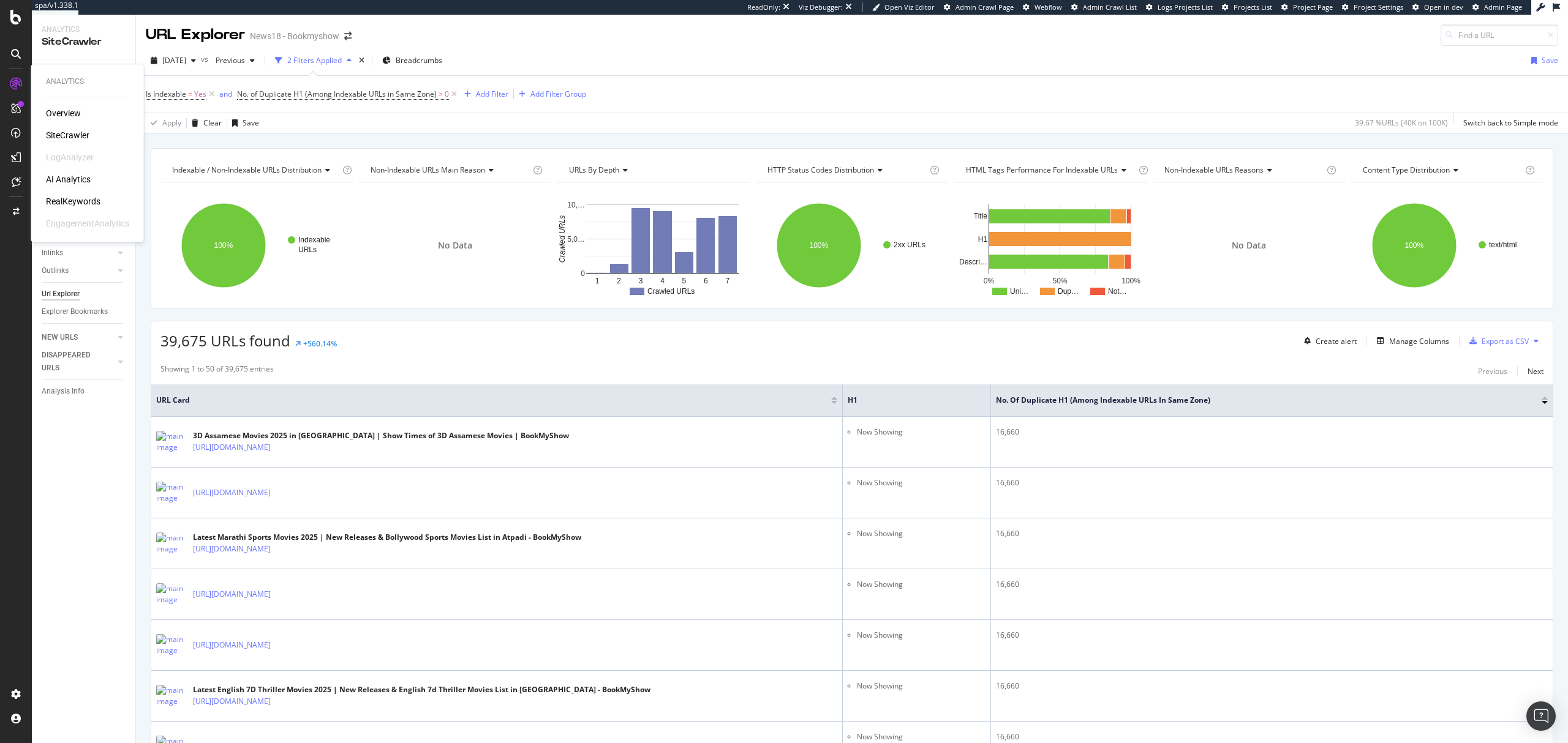
click at [71, 179] on div "AI Analytics" at bounding box center [69, 180] width 45 height 12
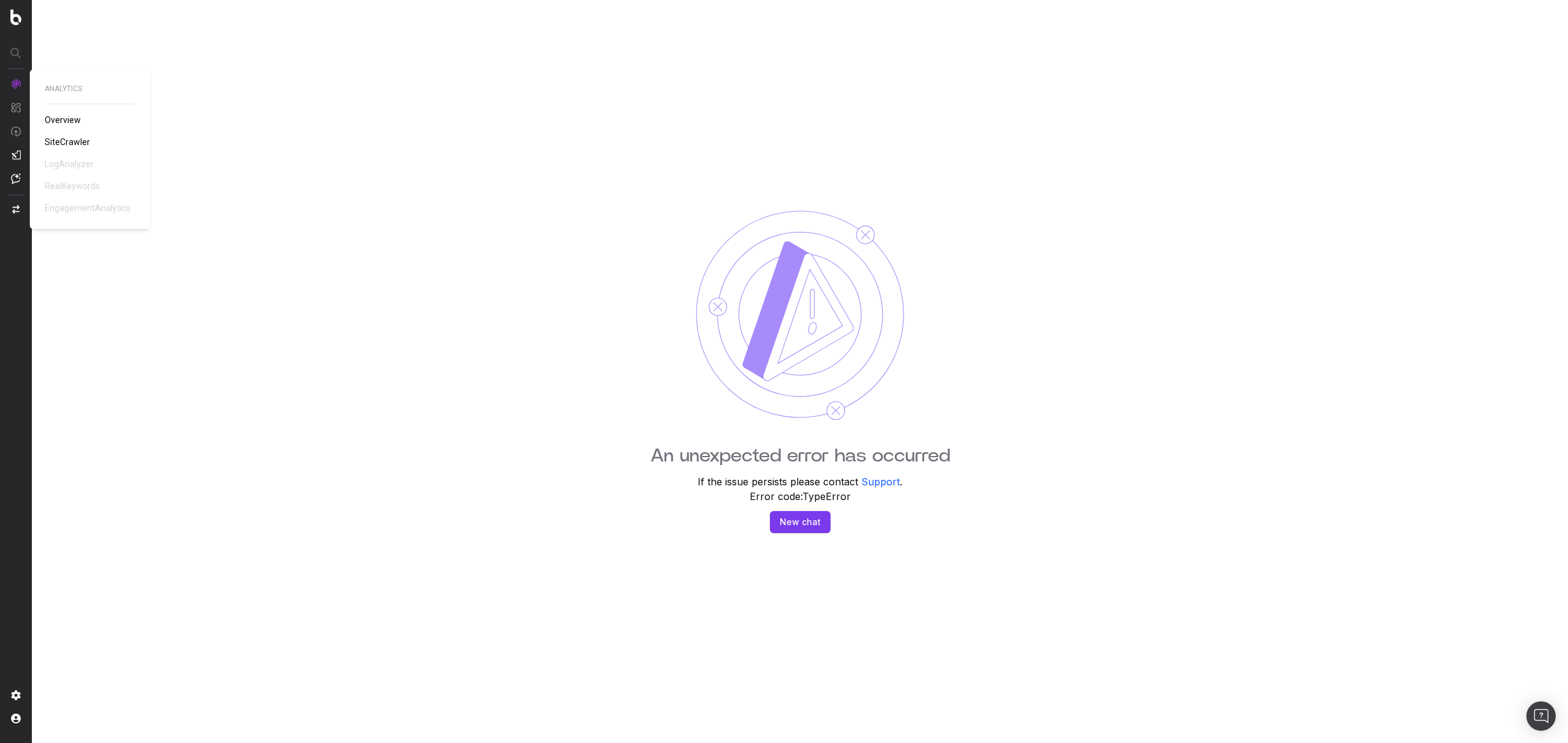
click at [61, 138] on span "SiteCrawler" at bounding box center [67, 141] width 45 height 10
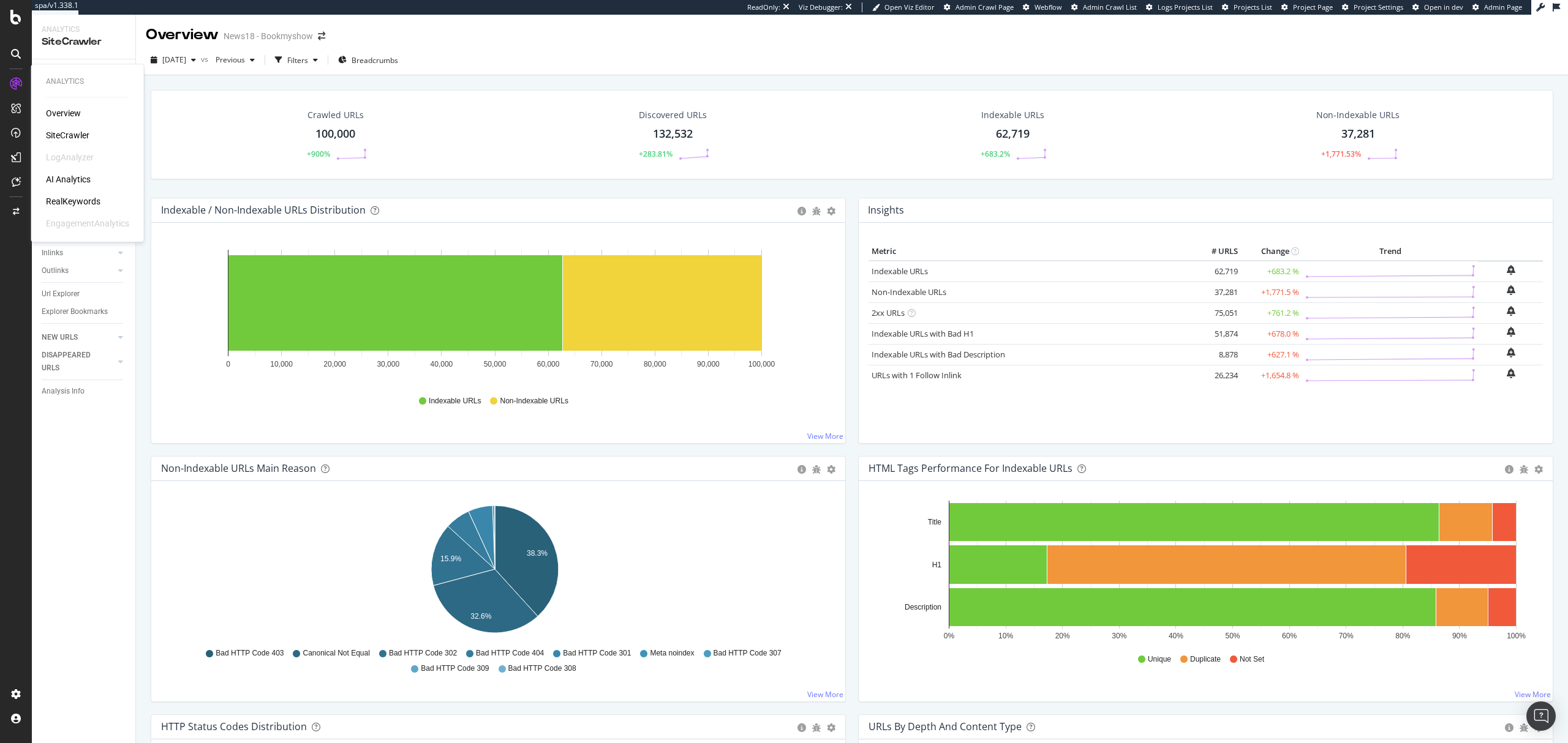
click at [88, 204] on div "RealKeywords" at bounding box center [73, 201] width 54 height 12
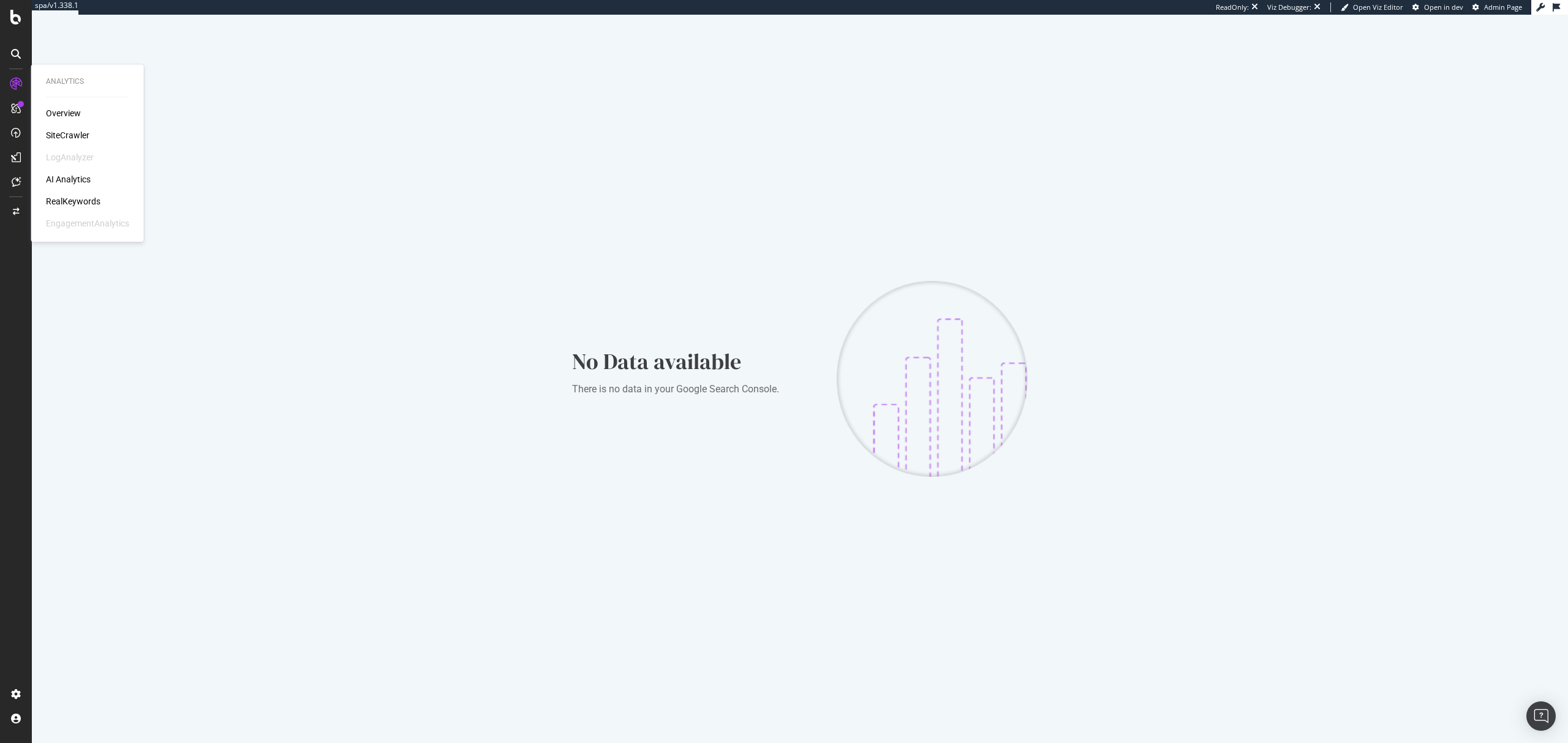
drag, startPoint x: 69, startPoint y: 133, endPoint x: 523, endPoint y: 1, distance: 472.8
click at [69, 133] on div "SiteCrawler" at bounding box center [68, 135] width 44 height 12
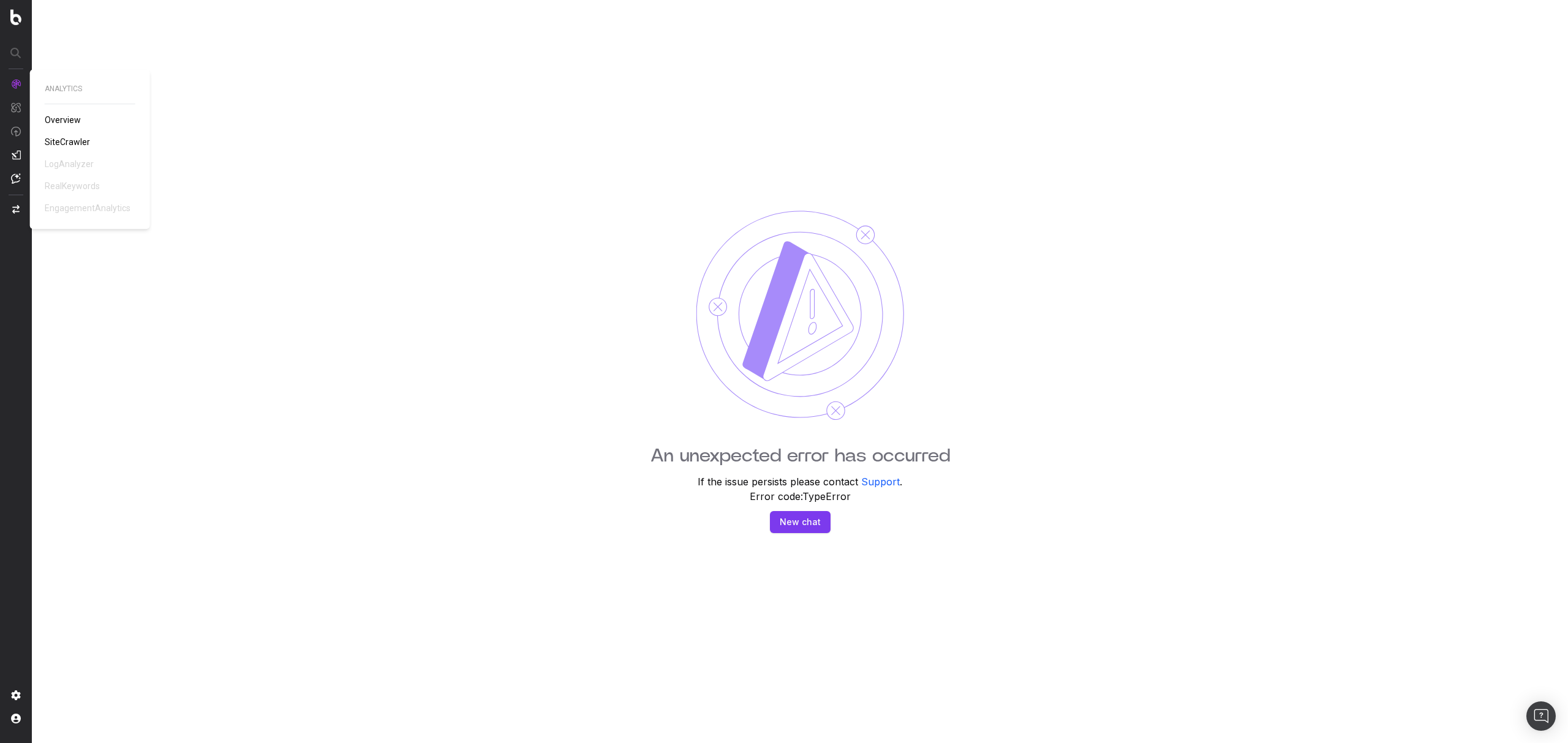
click at [71, 141] on span "SiteCrawler" at bounding box center [67, 141] width 45 height 10
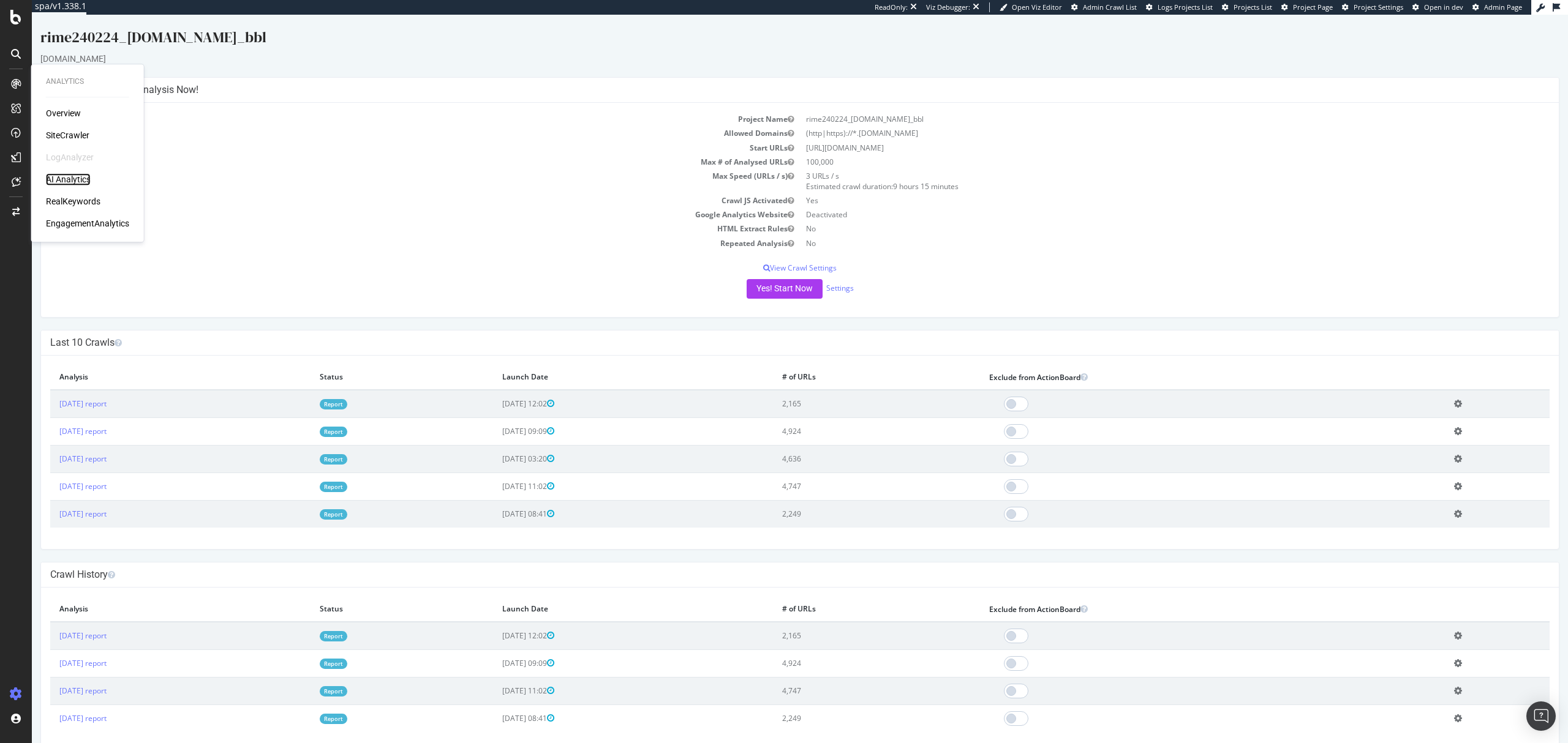
click at [71, 182] on div "AI Analytics" at bounding box center [69, 180] width 45 height 12
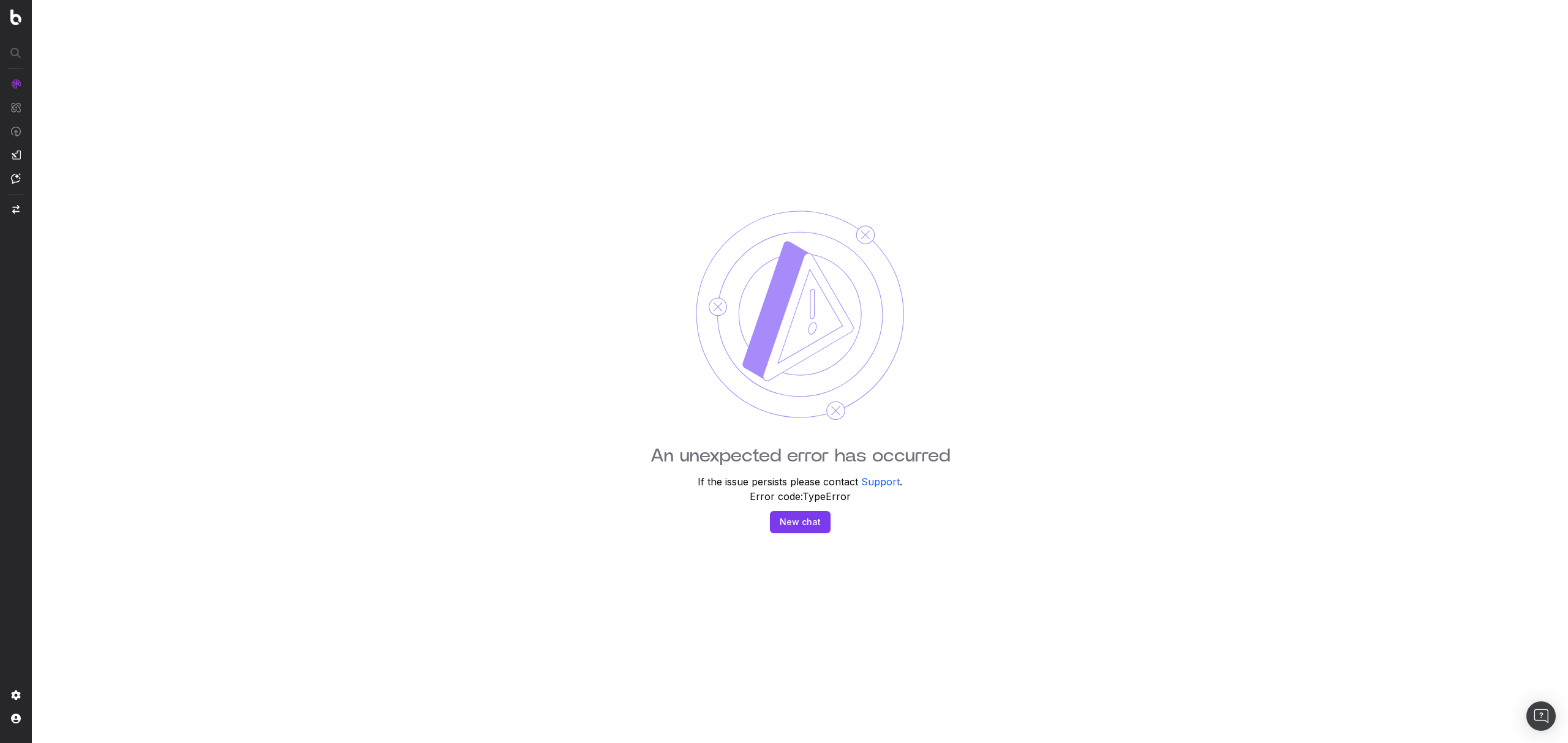
click at [797, 524] on button "New chat" at bounding box center [800, 521] width 61 height 22
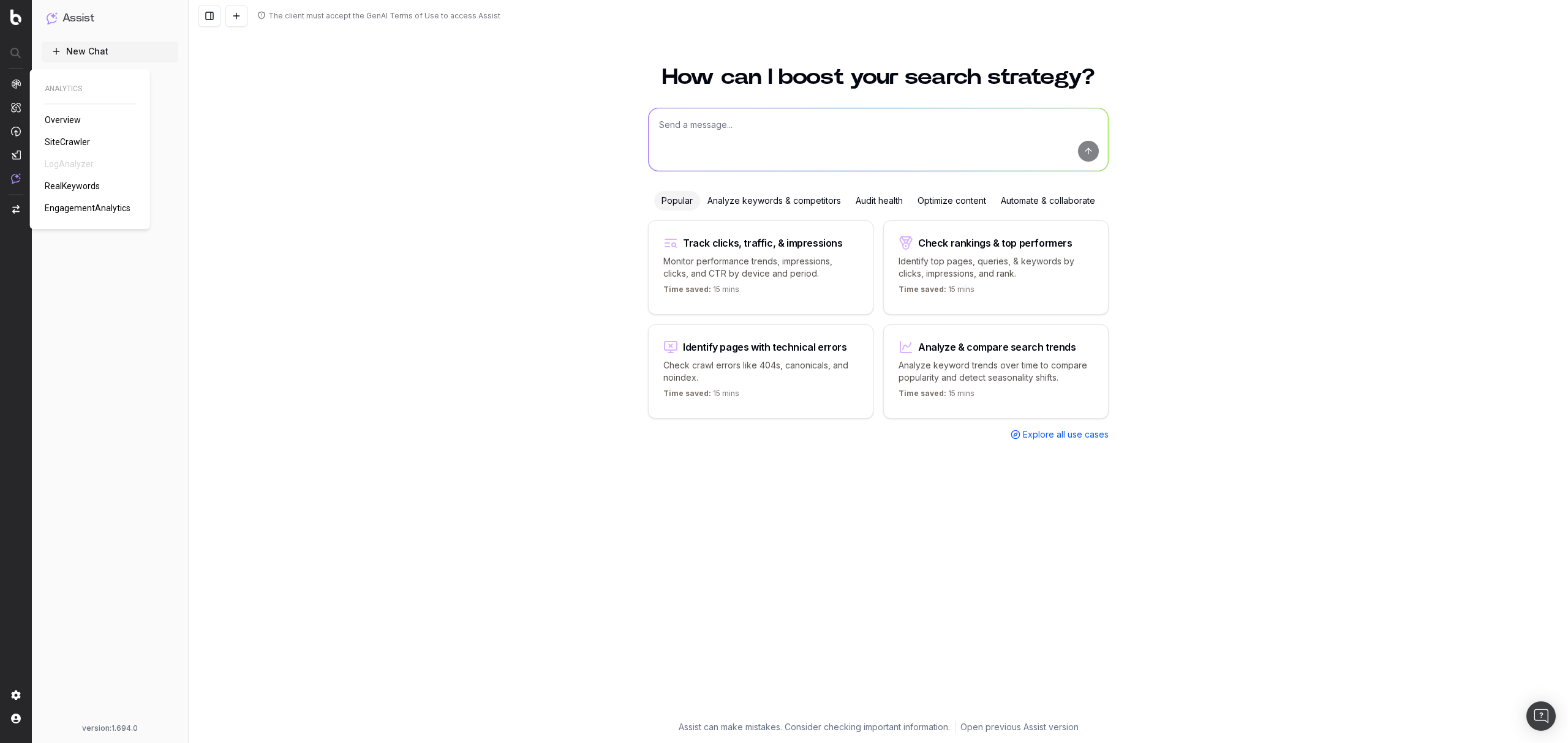
click at [69, 140] on span "SiteCrawler" at bounding box center [67, 141] width 45 height 10
